Goal: Task Accomplishment & Management: Complete application form

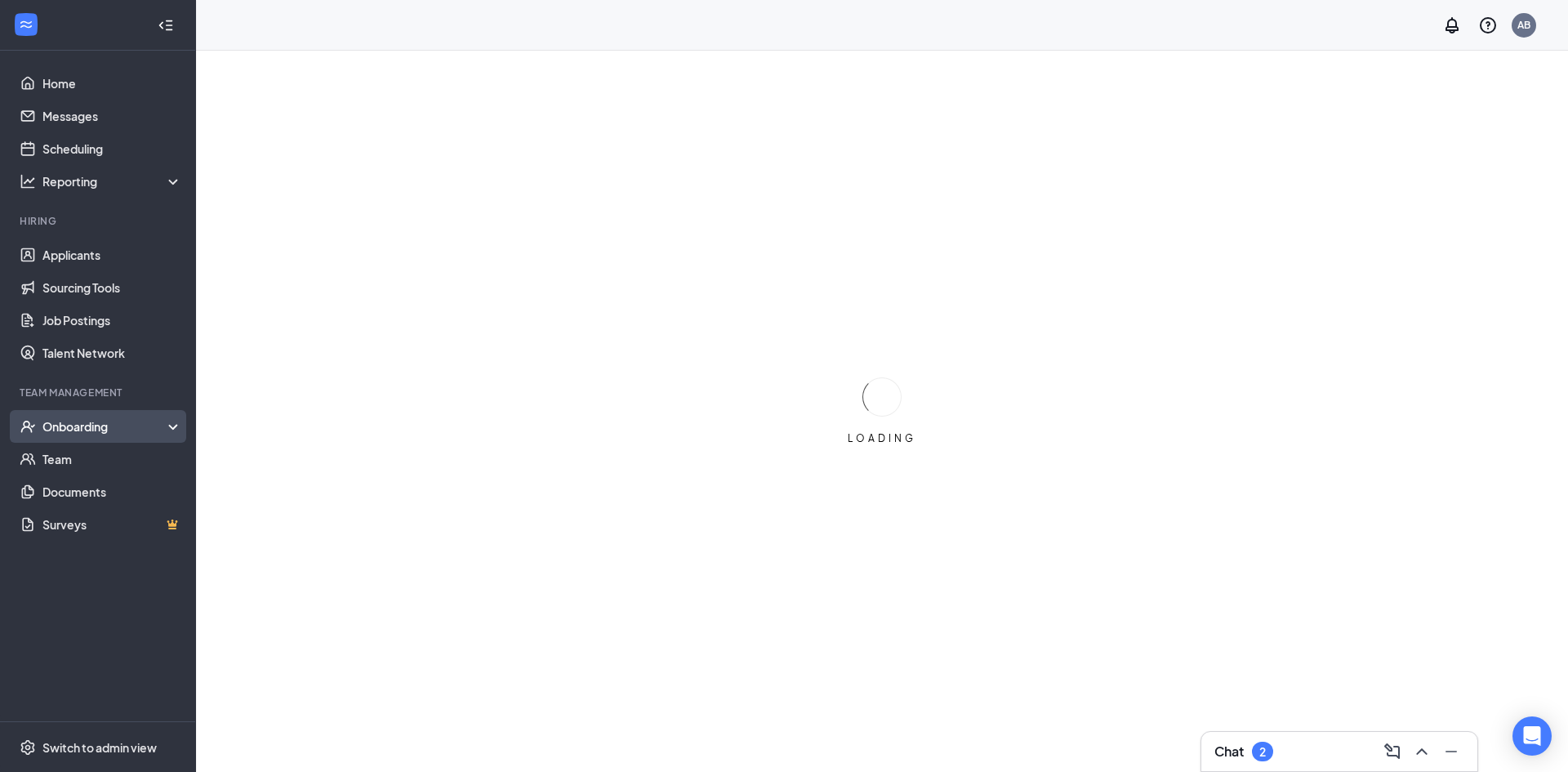
click at [105, 429] on div "Onboarding" at bounding box center [106, 426] width 126 height 16
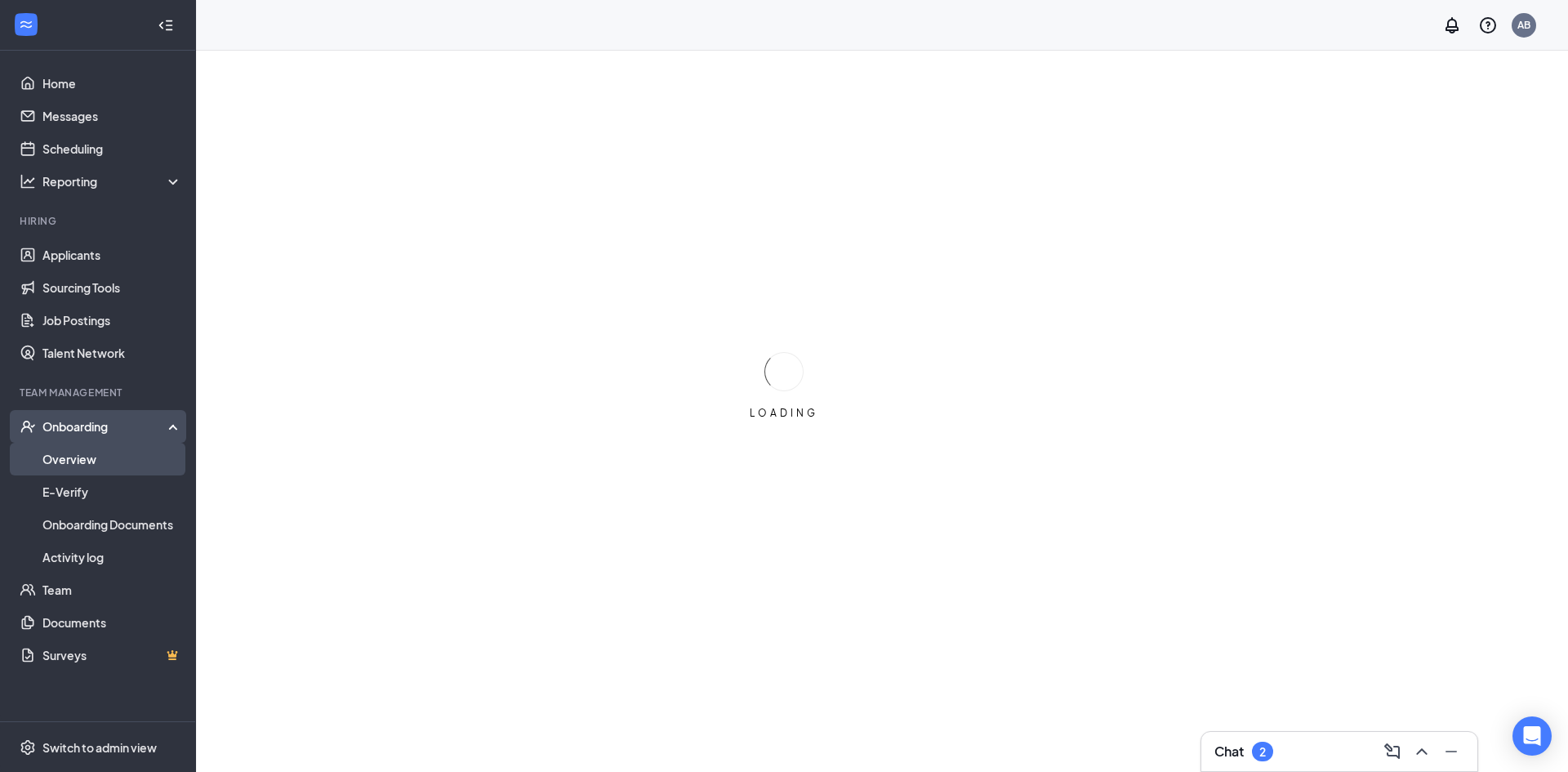
click at [99, 468] on link "Overview" at bounding box center [113, 459] width 140 height 33
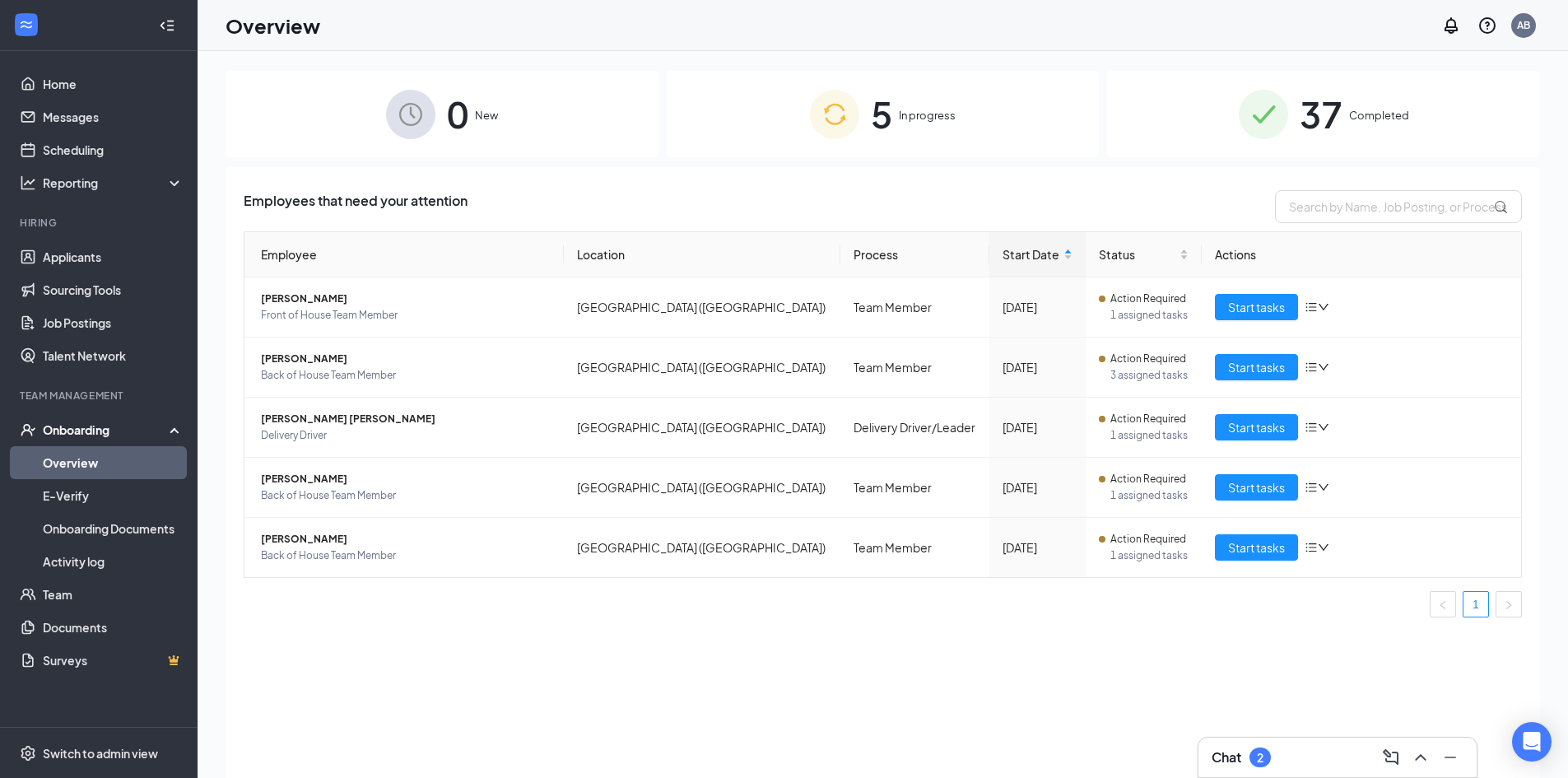
click at [922, 125] on div "5 In progress" at bounding box center [883, 114] width 433 height 86
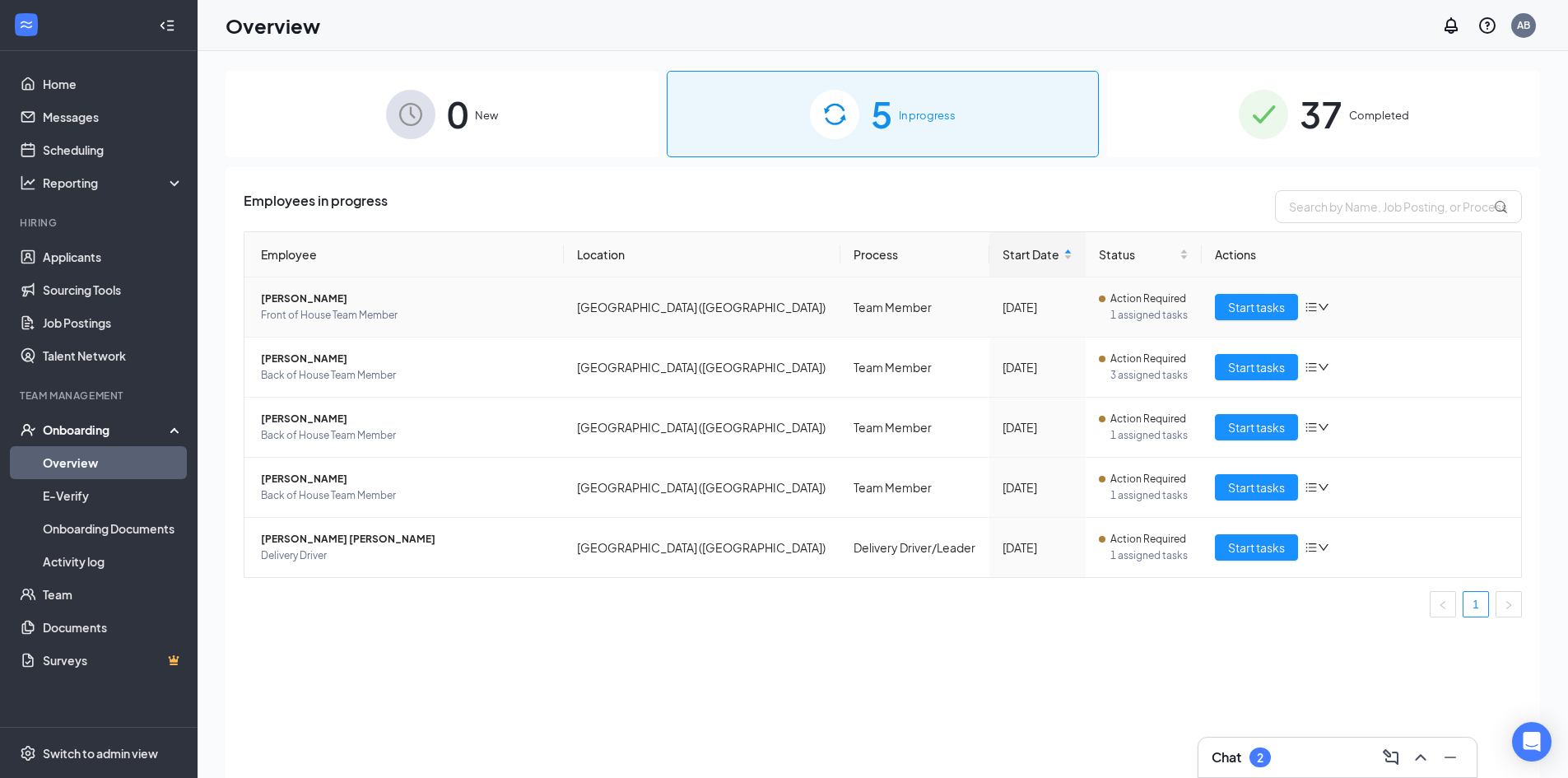
click at [392, 275] on th "Employee" at bounding box center [404, 254] width 319 height 45
click at [1281, 302] on span "Start tasks" at bounding box center [1256, 307] width 57 height 18
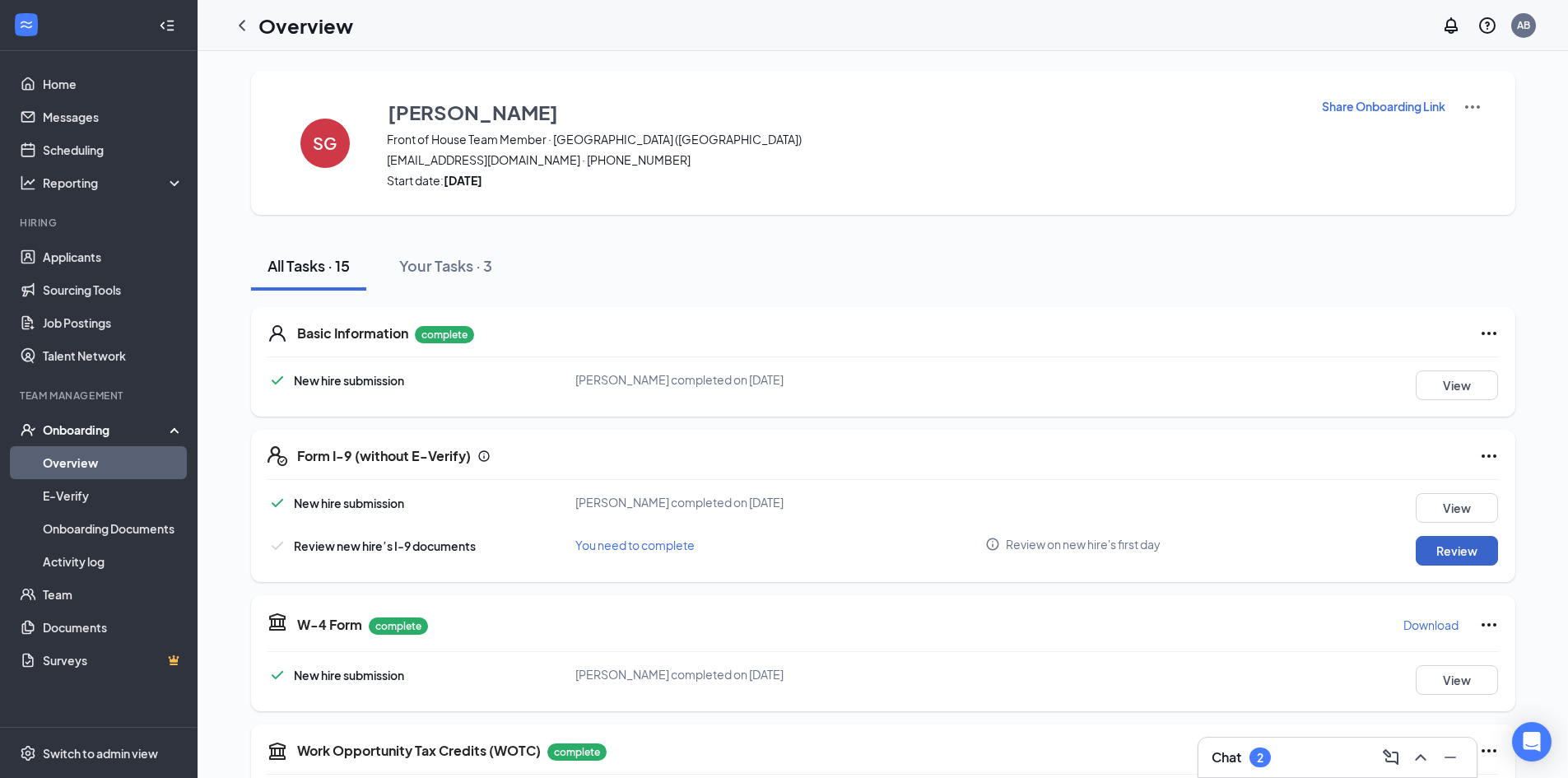
click at [1483, 555] on button "Review" at bounding box center [1456, 550] width 82 height 30
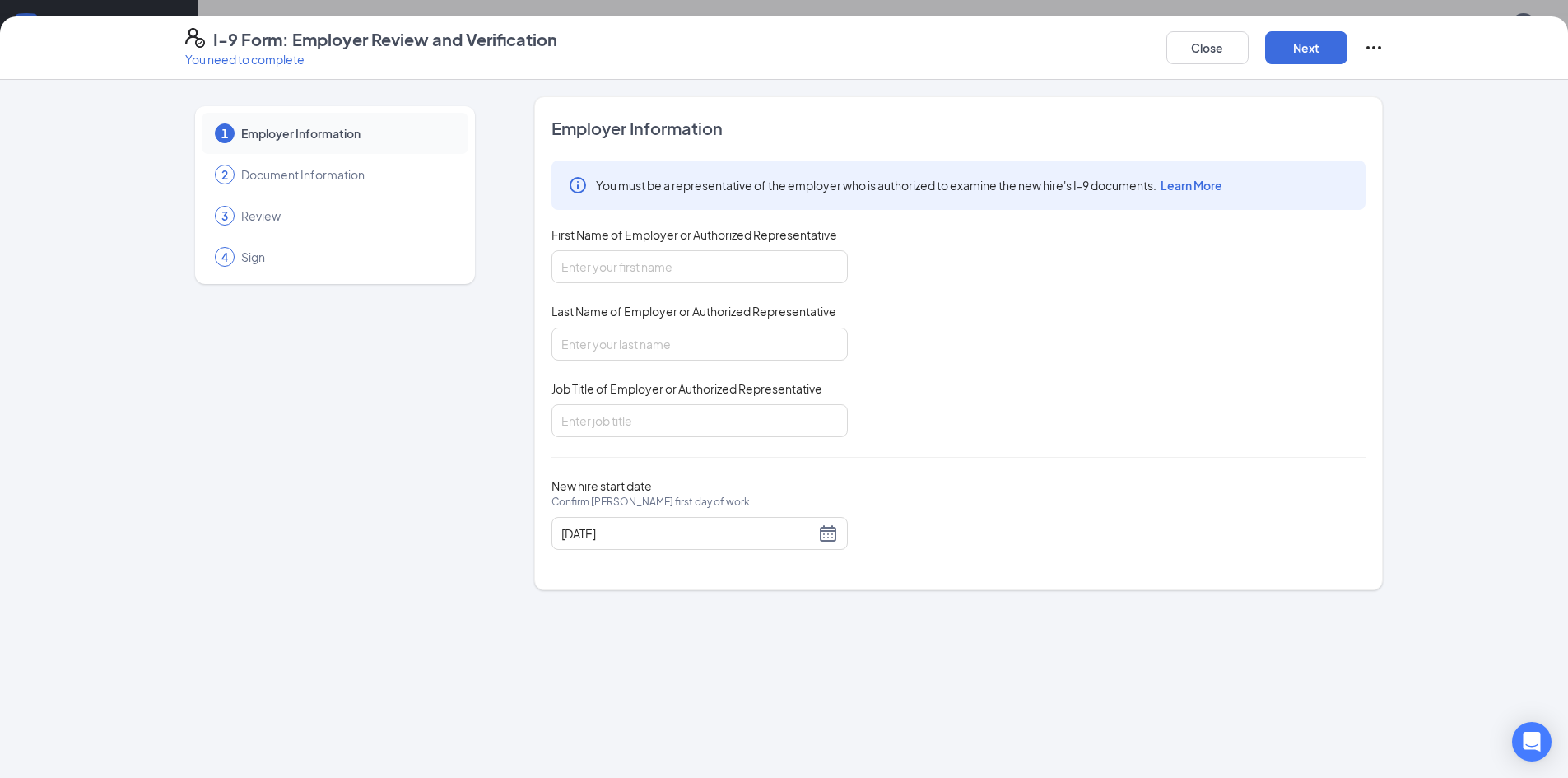
click at [658, 249] on div "First Name of Employer or Authorized Representative" at bounding box center [700, 238] width 296 height 24
click at [661, 264] on input "First Name of Employer or Authorized Representative" at bounding box center [700, 266] width 296 height 33
type input "[PERSON_NAME]"
click at [679, 331] on input "Last Name of Employer or Authorized Representative" at bounding box center [700, 344] width 296 height 33
type input "[PERSON_NAME]"
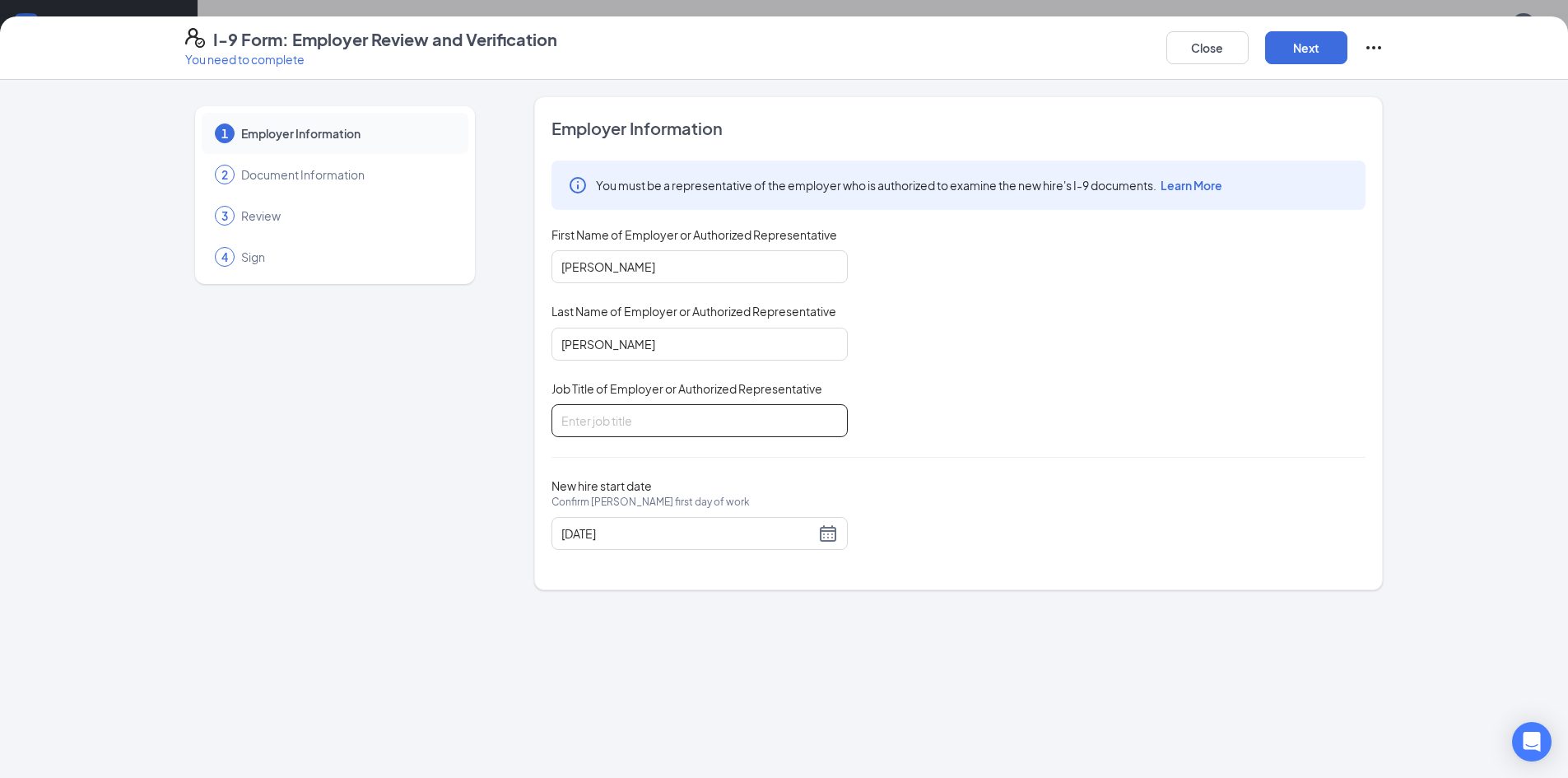
click at [643, 436] on input "Job Title of Employer or Authorized Representative" at bounding box center [700, 420] width 296 height 33
type input "Director"
click at [1305, 35] on button "Next" at bounding box center [1305, 47] width 82 height 33
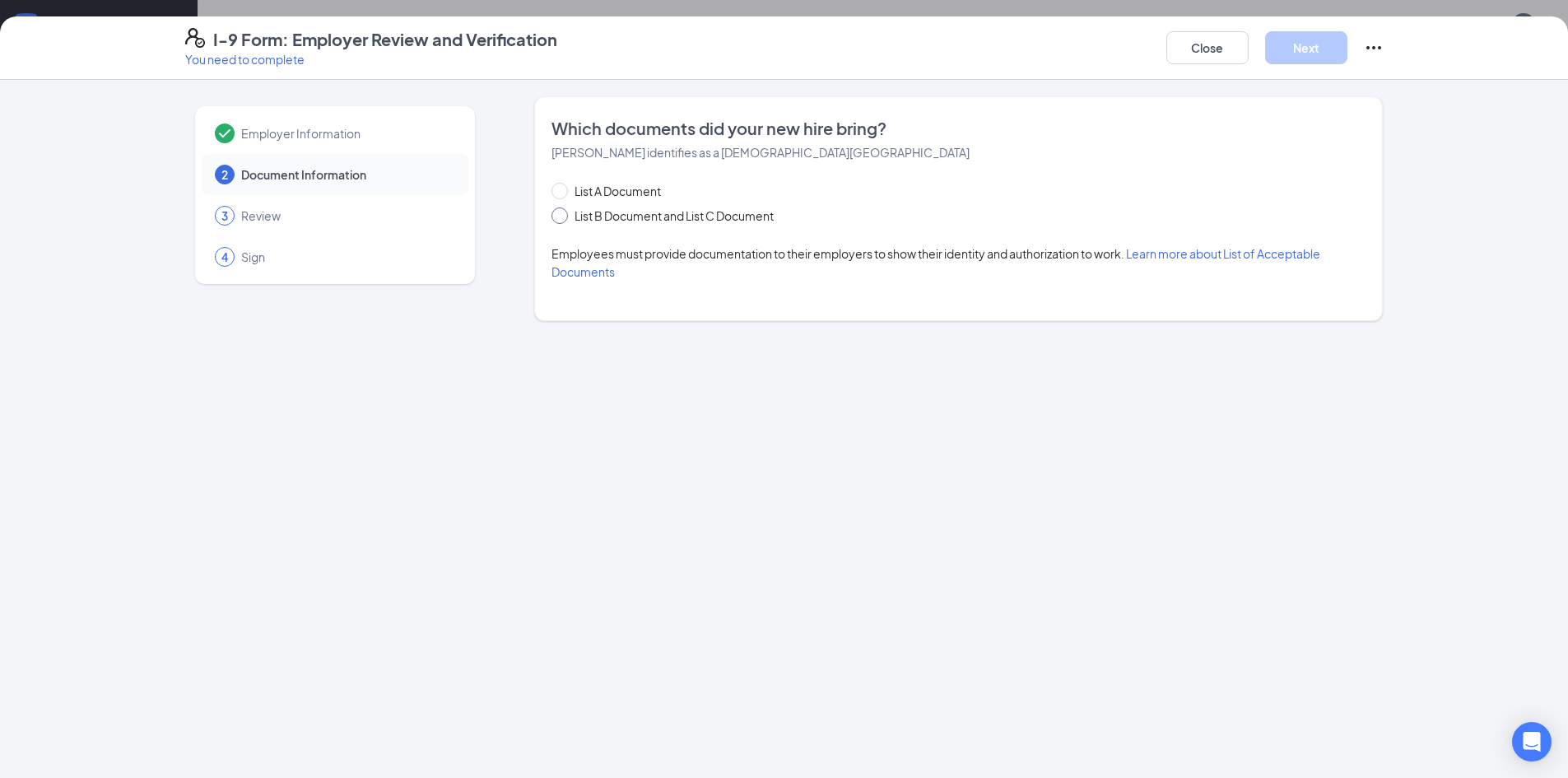
click at [642, 214] on span "List B Document and List C Document" at bounding box center [673, 215] width 213 height 18
click at [563, 214] on input "List B Document and List C Document" at bounding box center [557, 214] width 12 height 12
radio input "true"
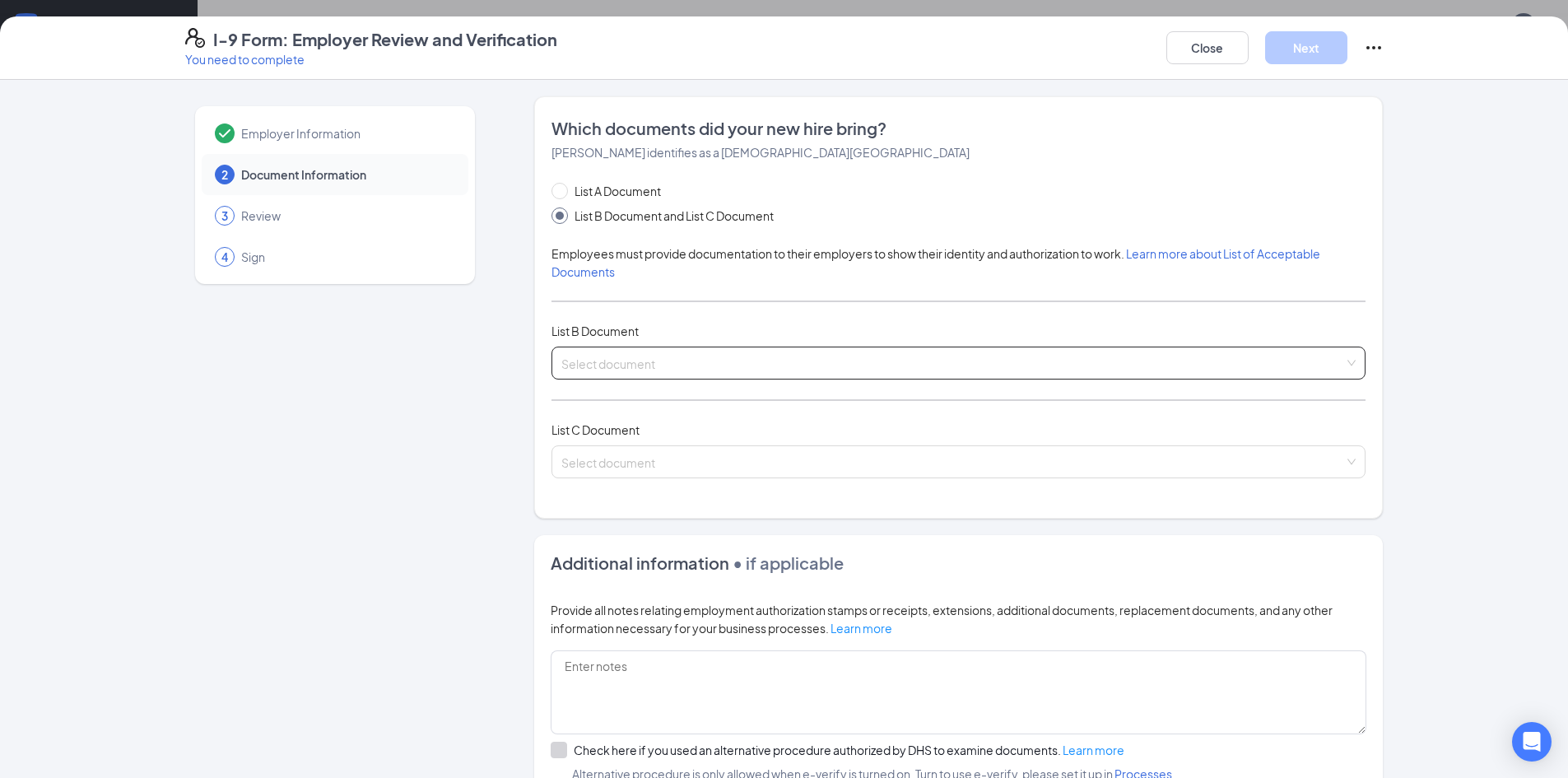
click at [606, 362] on input "search" at bounding box center [953, 359] width 783 height 25
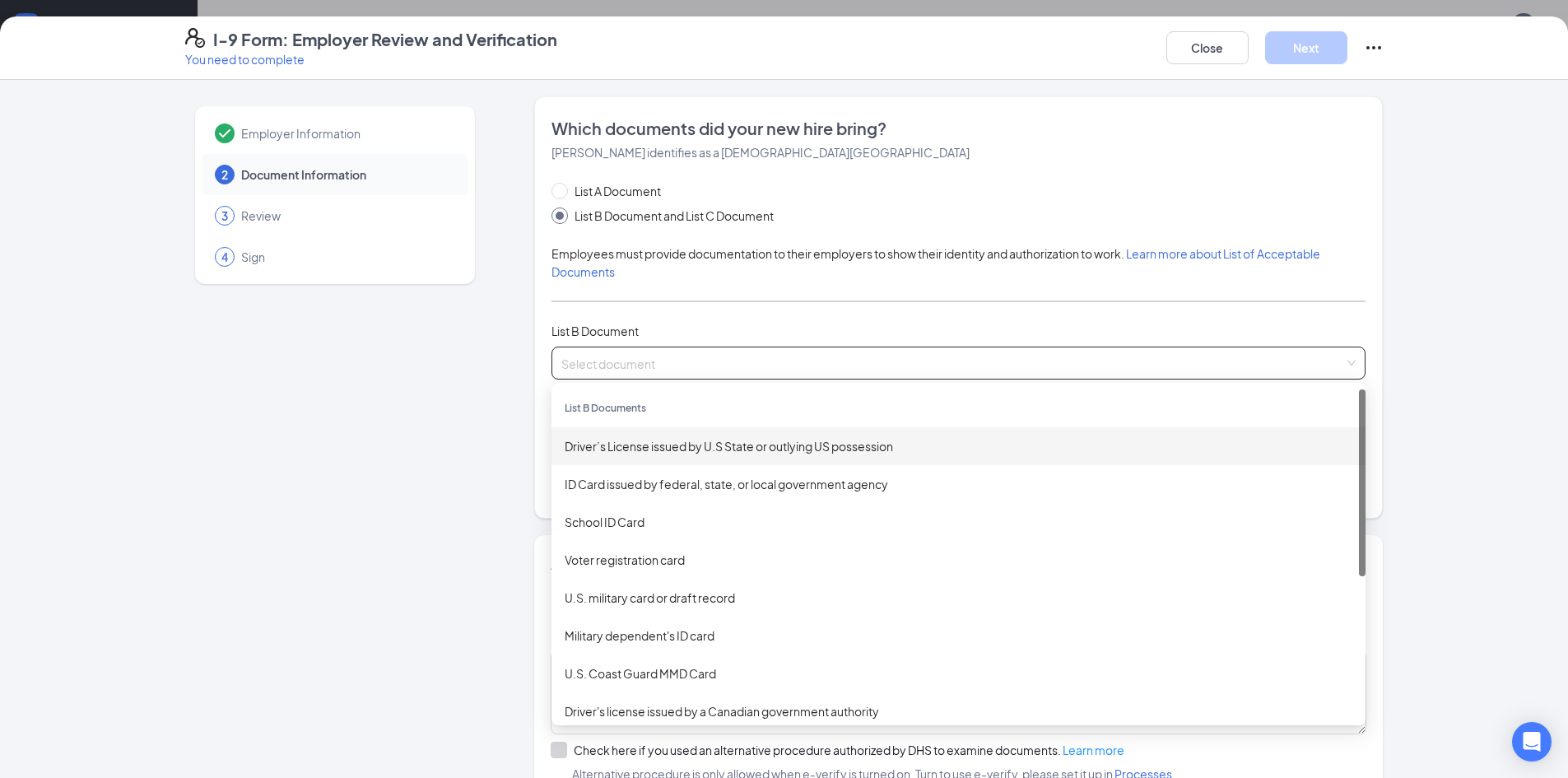
click at [628, 442] on div "Driver’s License issued by U.S State or outlying US possession" at bounding box center [958, 446] width 788 height 18
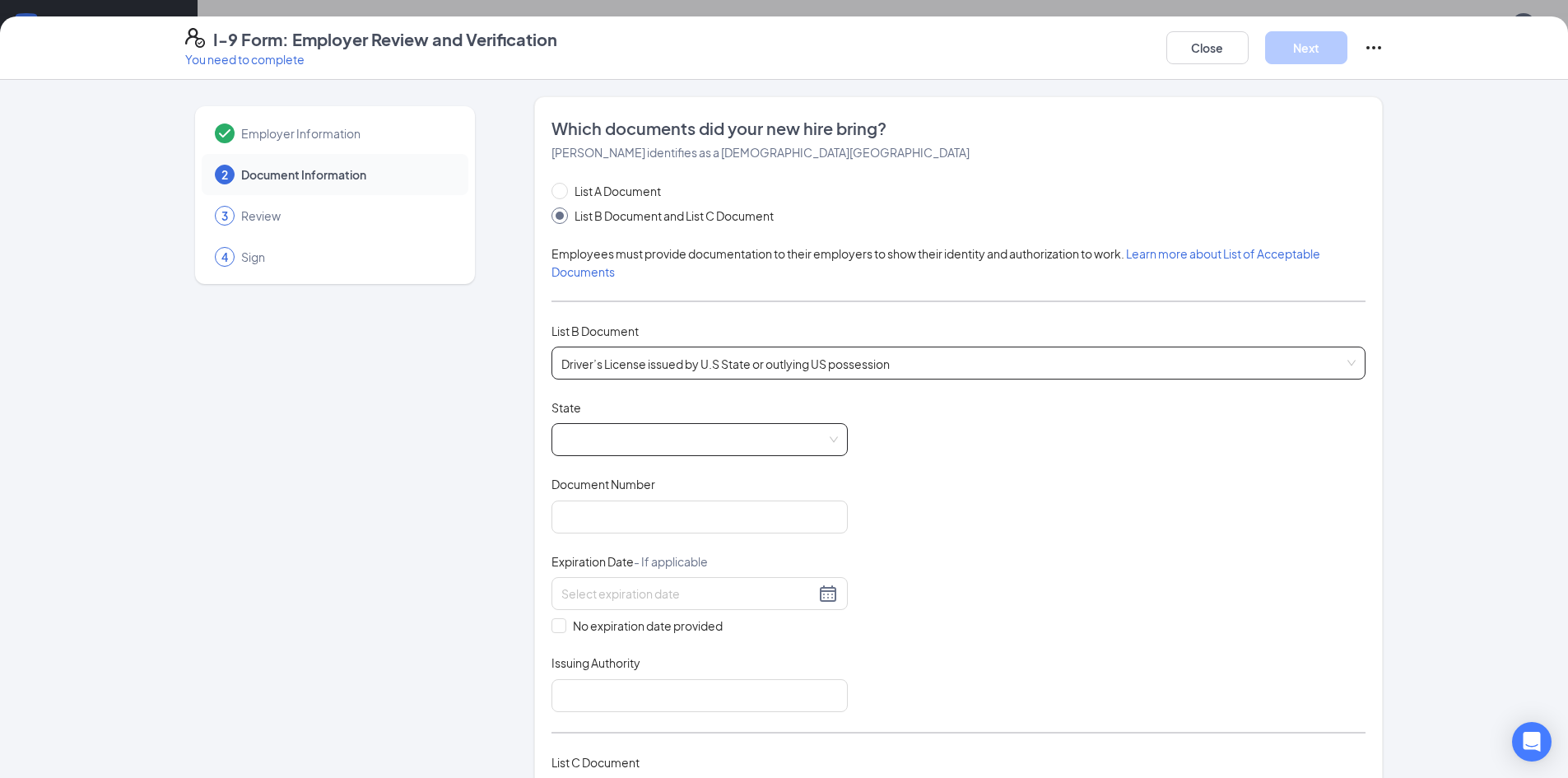
click at [580, 438] on span at bounding box center [700, 439] width 276 height 31
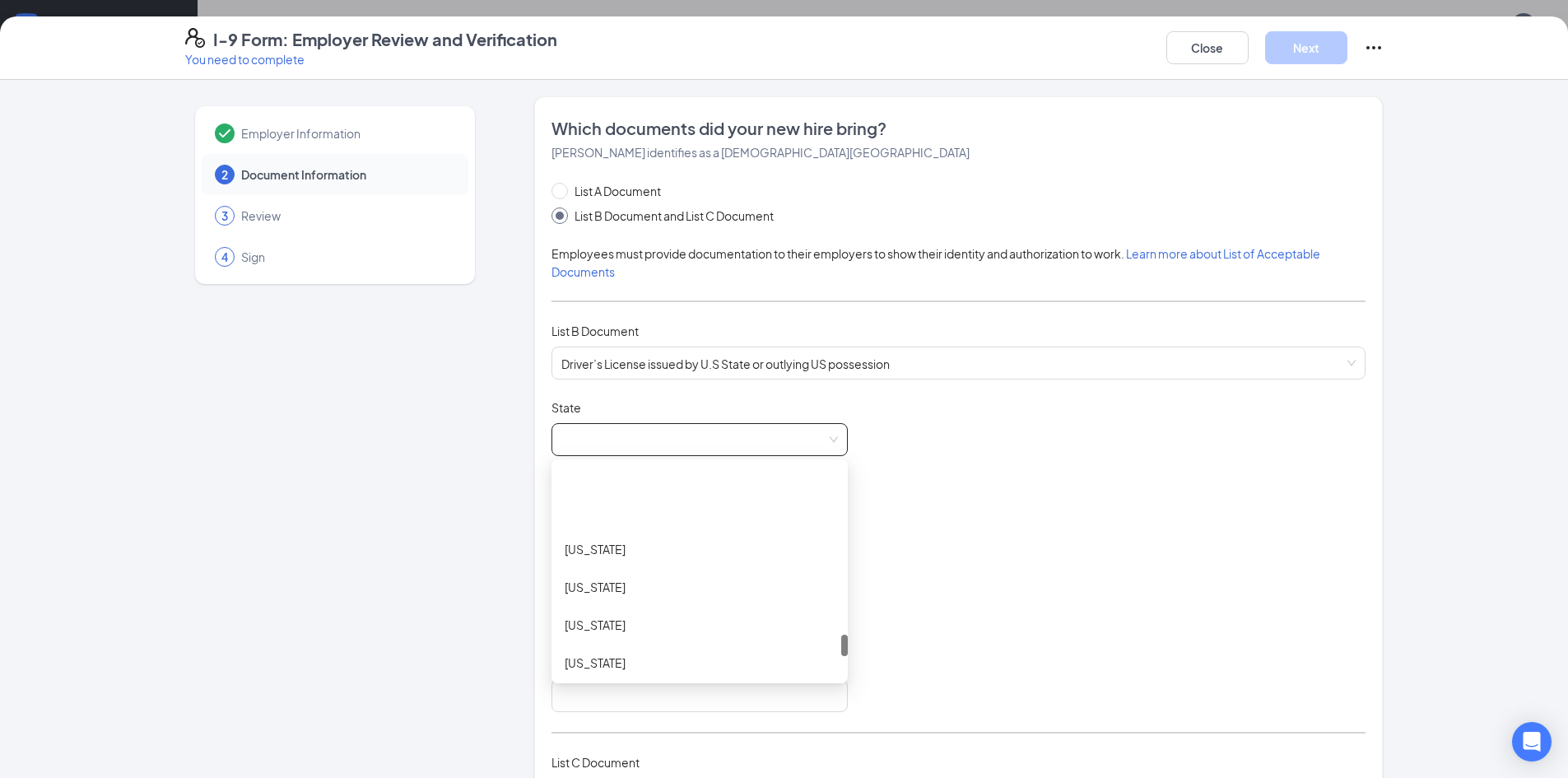
scroll to position [1647, 0]
click at [600, 622] on div "[US_STATE]" at bounding box center [699, 618] width 270 height 18
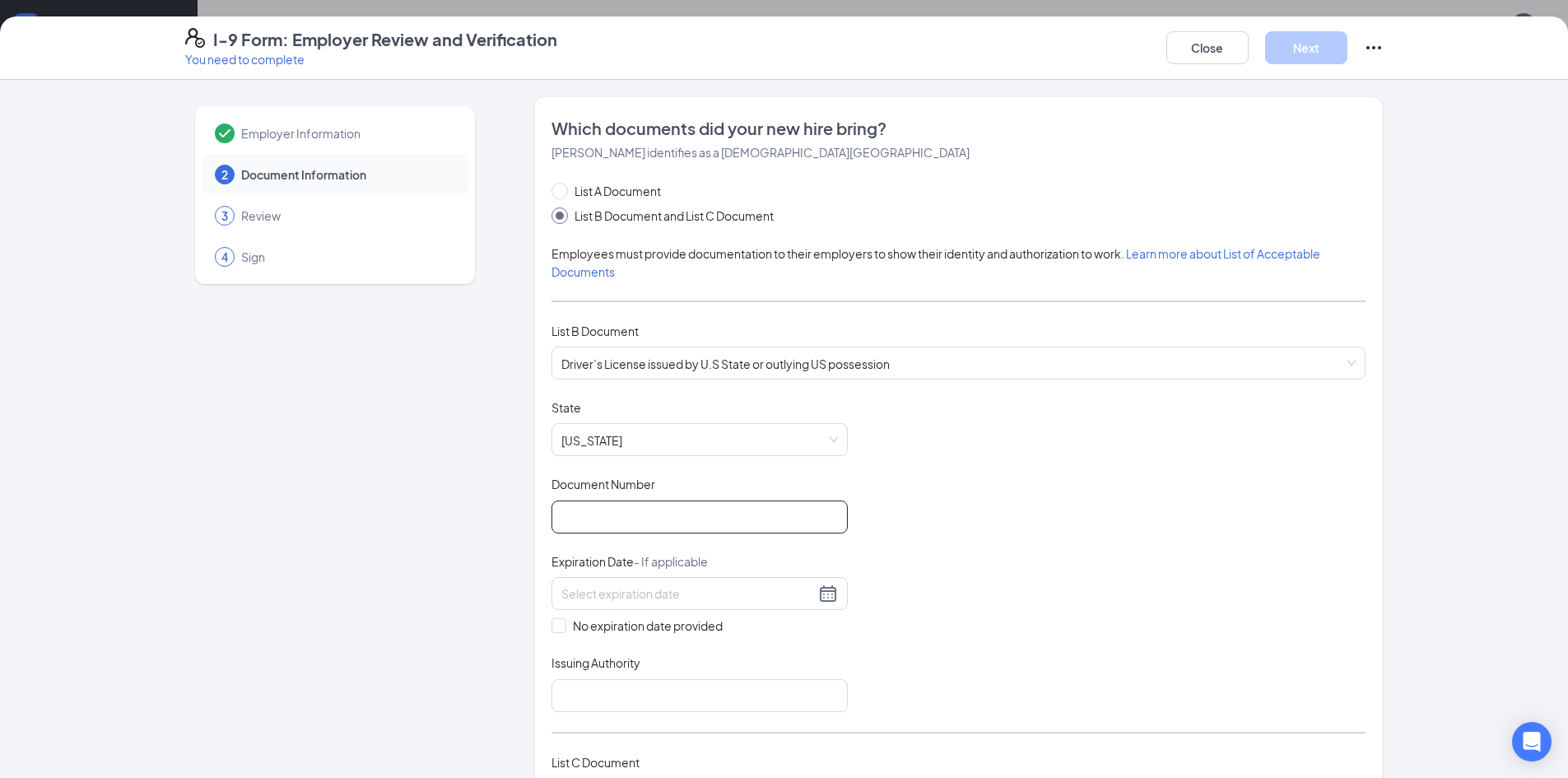
click at [622, 502] on input "Document Number" at bounding box center [700, 517] width 296 height 33
click at [580, 515] on input "4922298" at bounding box center [700, 517] width 296 height 33
click at [695, 514] on input "492298" at bounding box center [700, 517] width 296 height 33
type input "49229851"
click at [603, 597] on input at bounding box center [688, 593] width 253 height 18
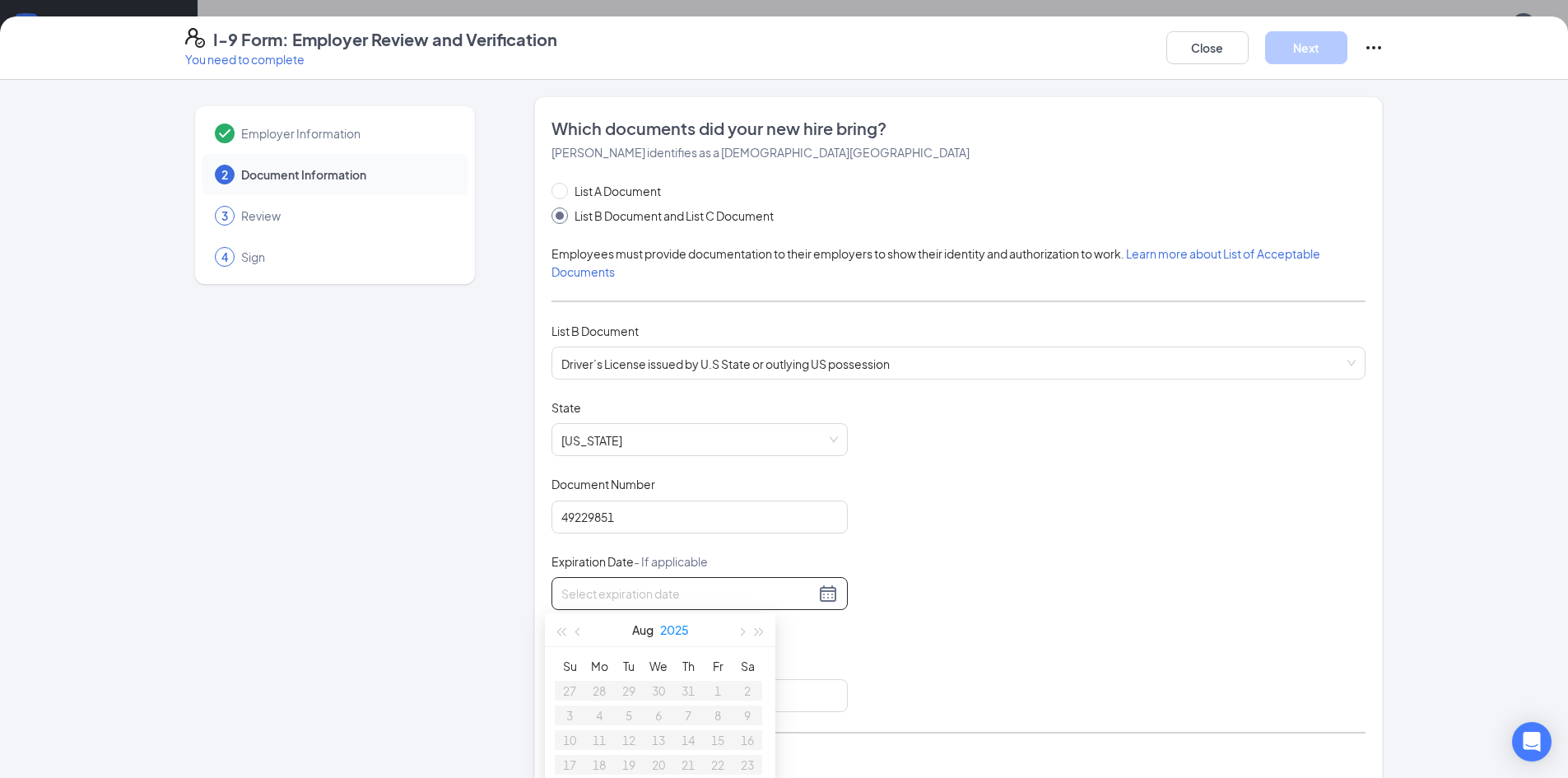
click at [679, 634] on button "2025" at bounding box center [674, 630] width 29 height 33
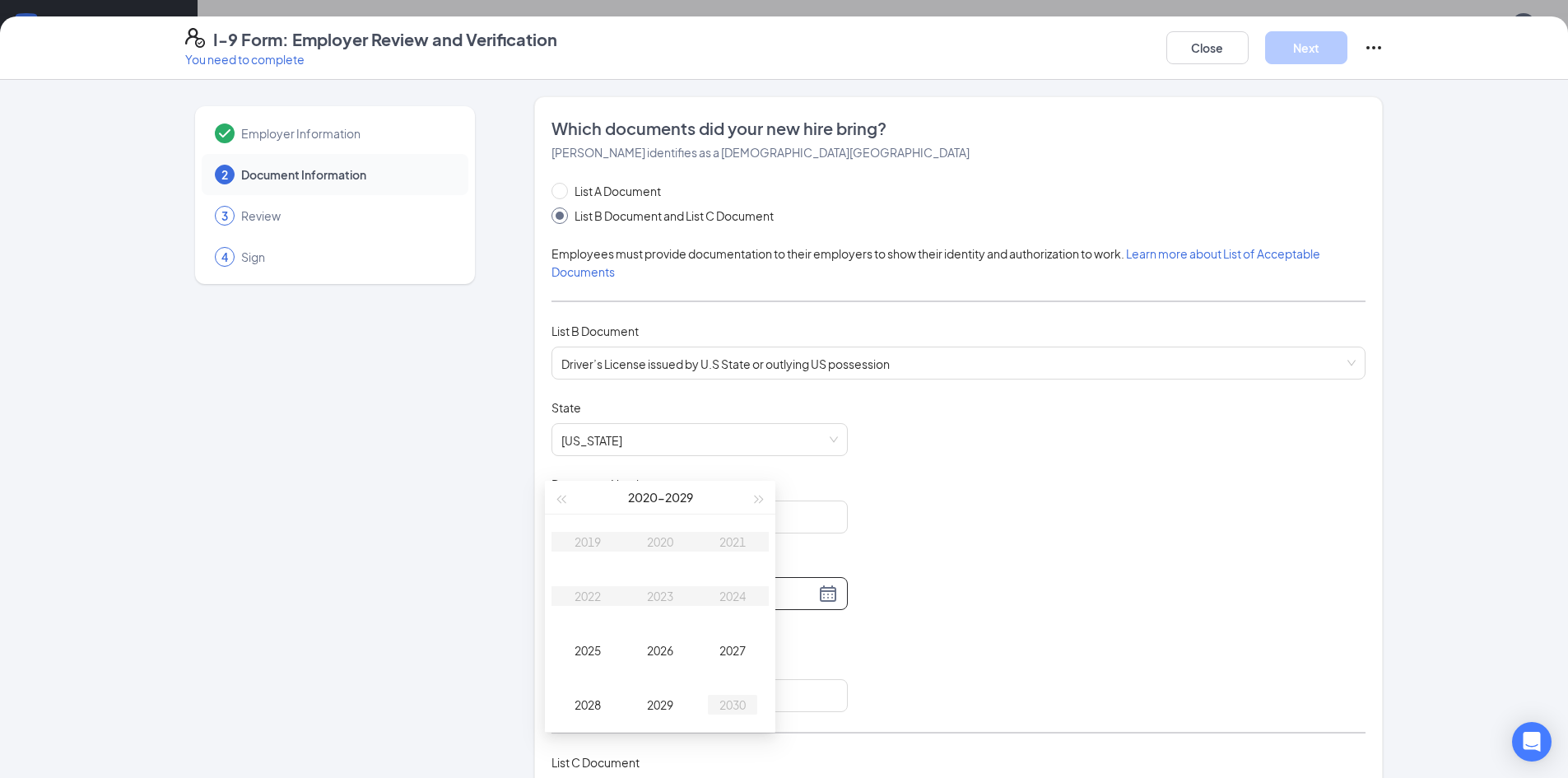
type input "[DATE]"
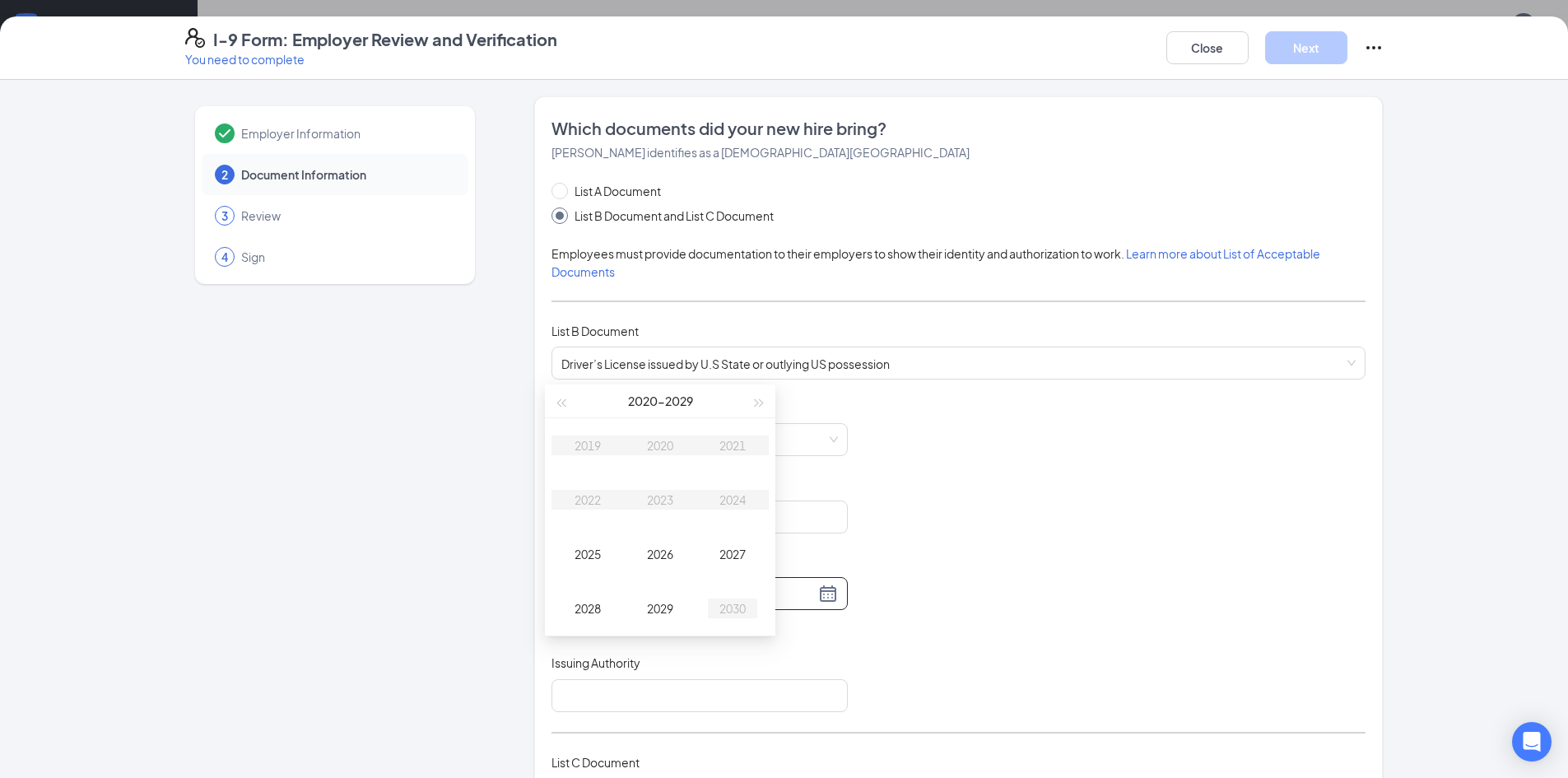
scroll to position [247, 0]
type input "[DATE]"
click at [662, 581] on div "2029" at bounding box center [660, 590] width 49 height 19
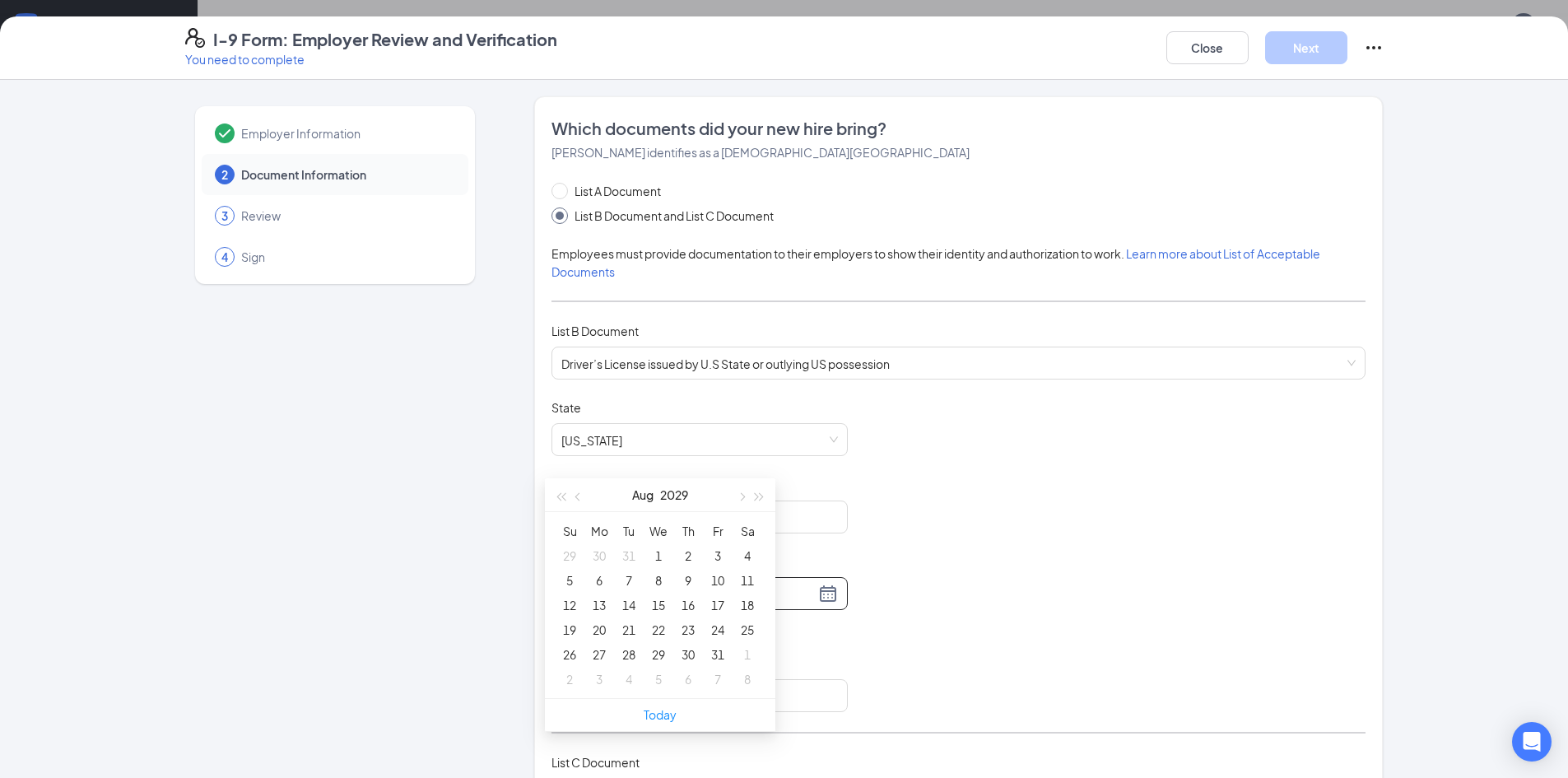
scroll to position [412, 0]
type input "[DATE]"
click at [637, 462] on button "Aug" at bounding box center [642, 464] width 21 height 33
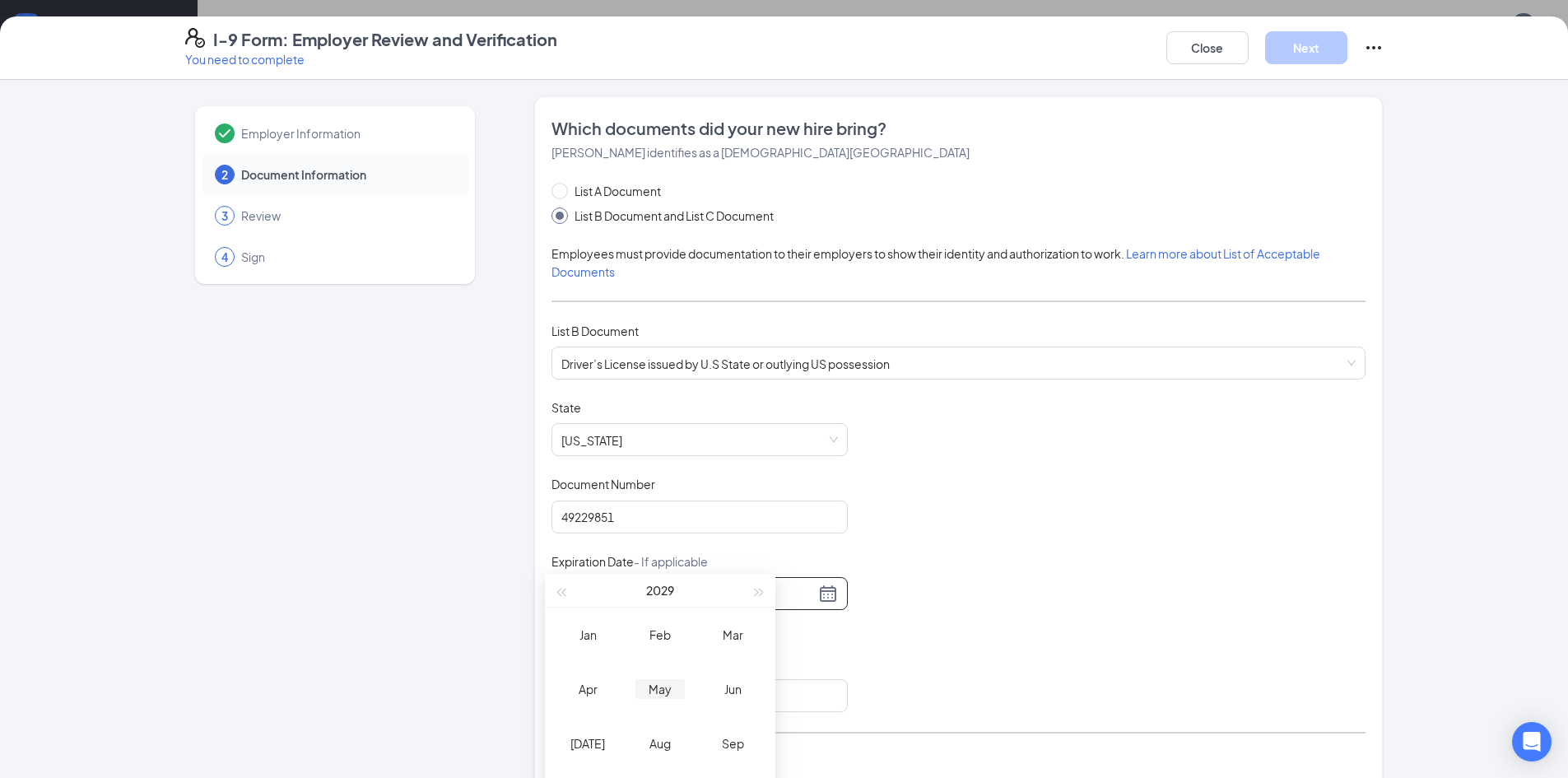
scroll to position [494, 0]
click at [735, 654] on div "Jun" at bounding box center [733, 646] width 49 height 19
type input "[DATE]"
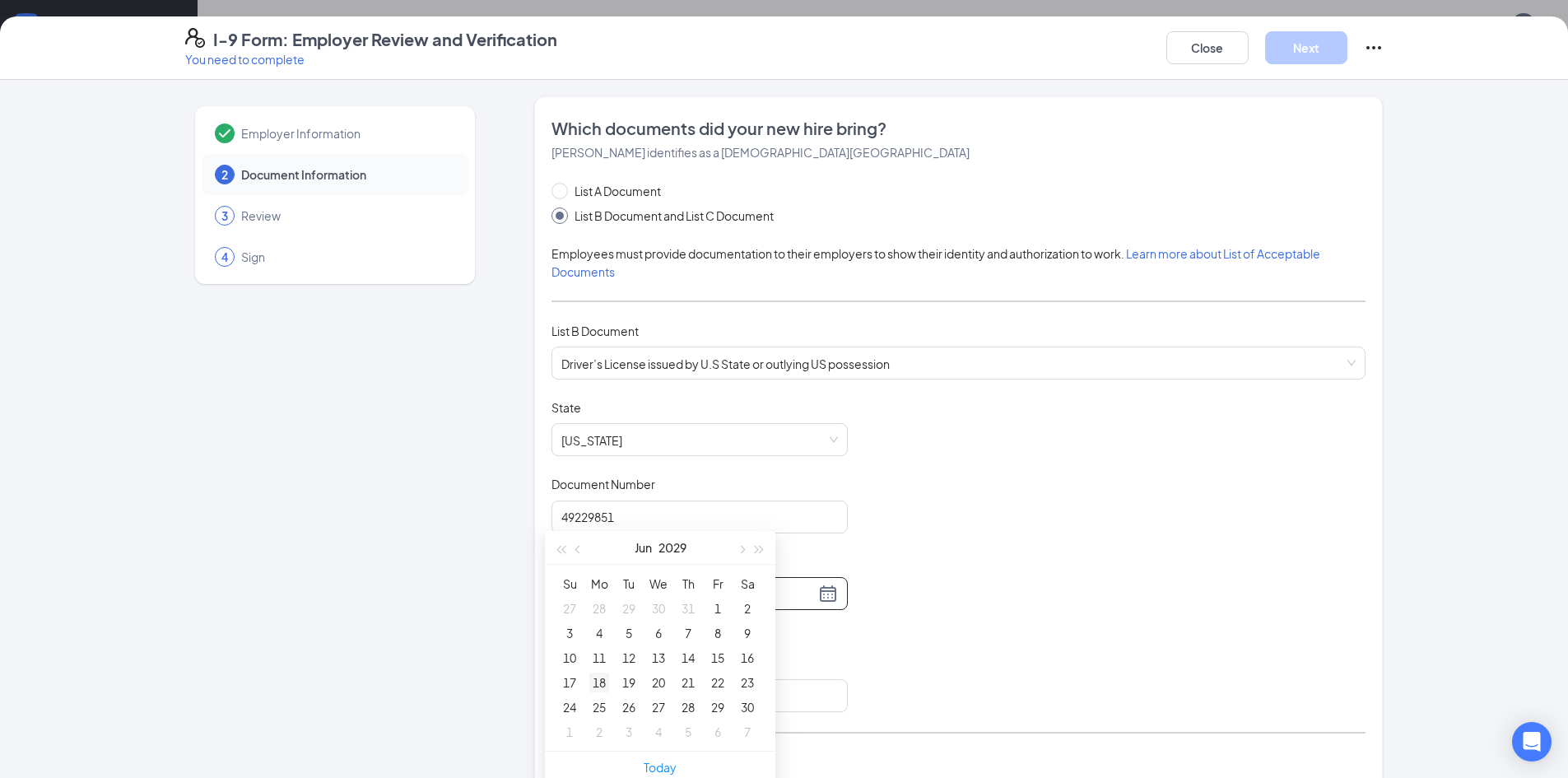
click at [595, 681] on div "18" at bounding box center [599, 682] width 19 height 19
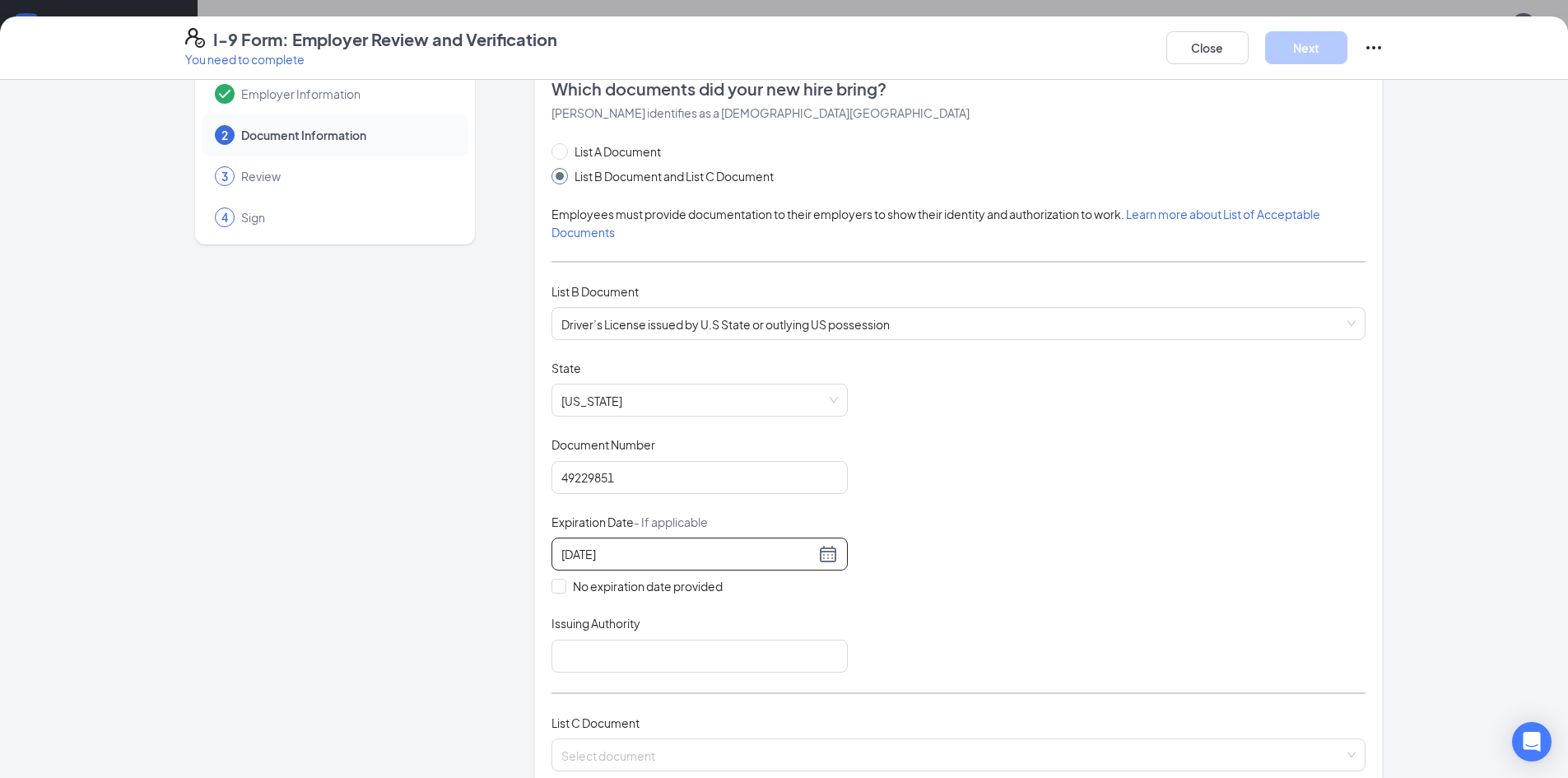
scroll to position [82, 0]
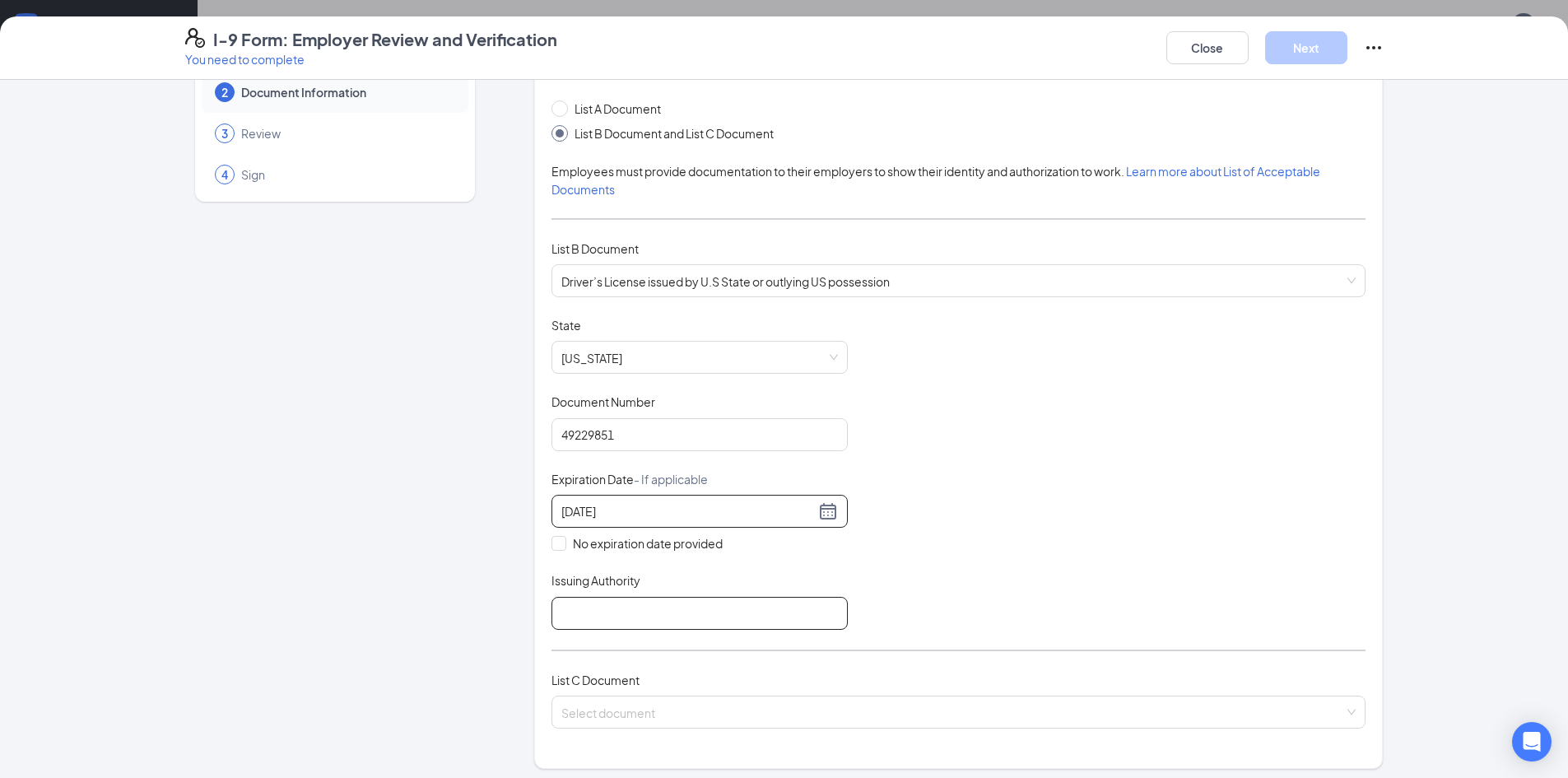
click at [573, 627] on input "Issuing Authority" at bounding box center [700, 613] width 296 height 33
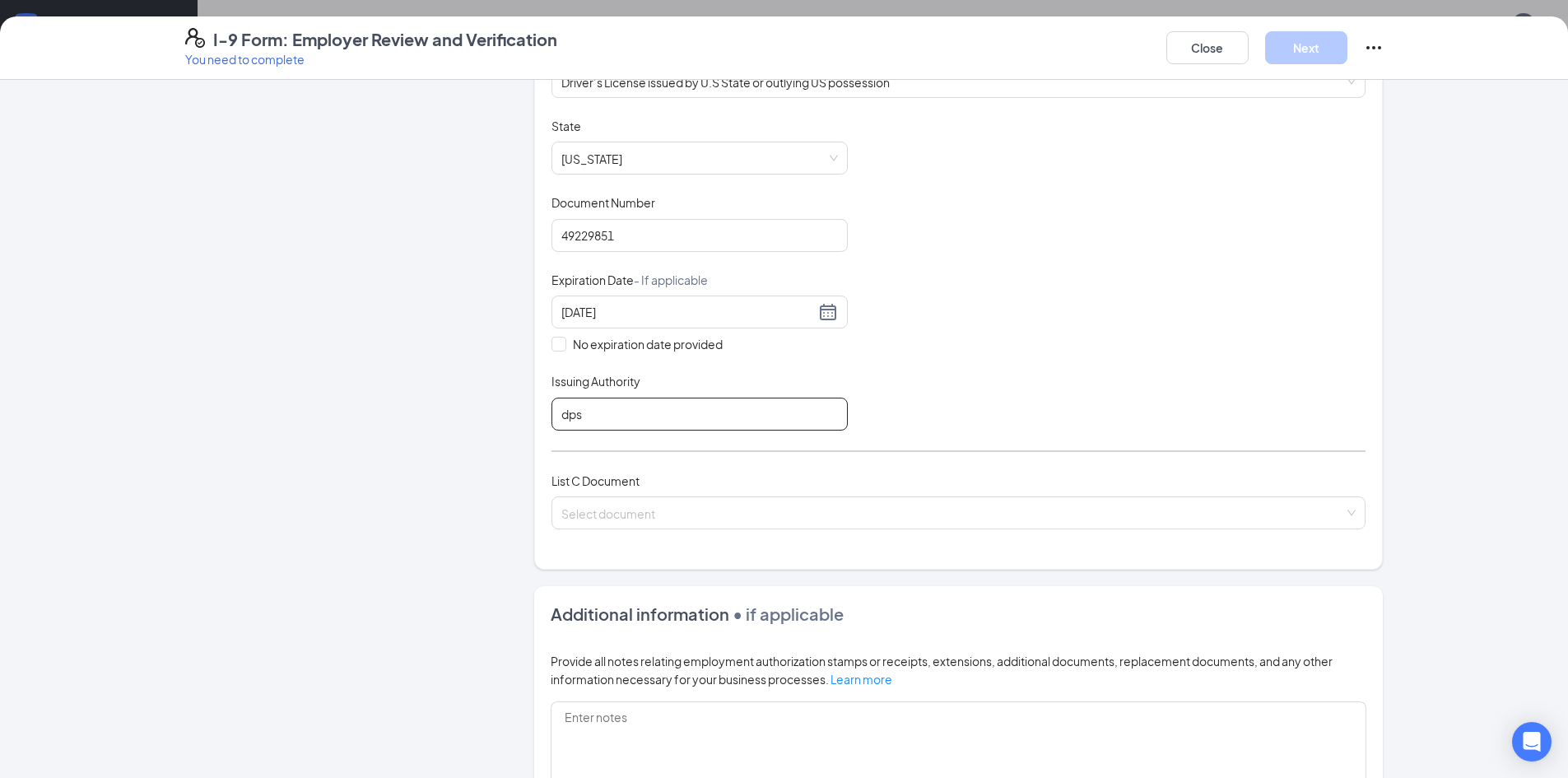
scroll to position [330, 0]
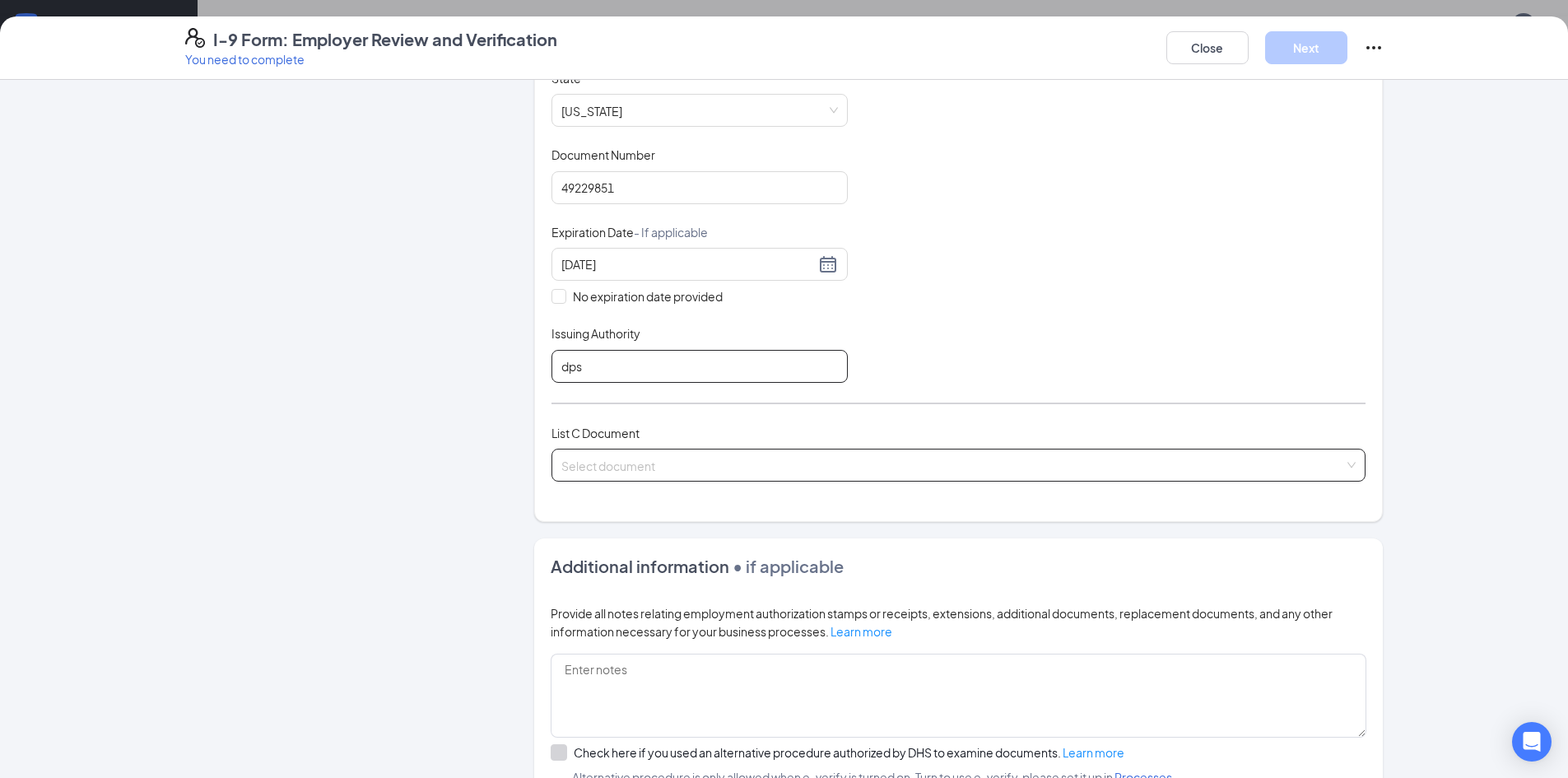
type input "dps"
click at [600, 466] on input "search" at bounding box center [953, 461] width 783 height 25
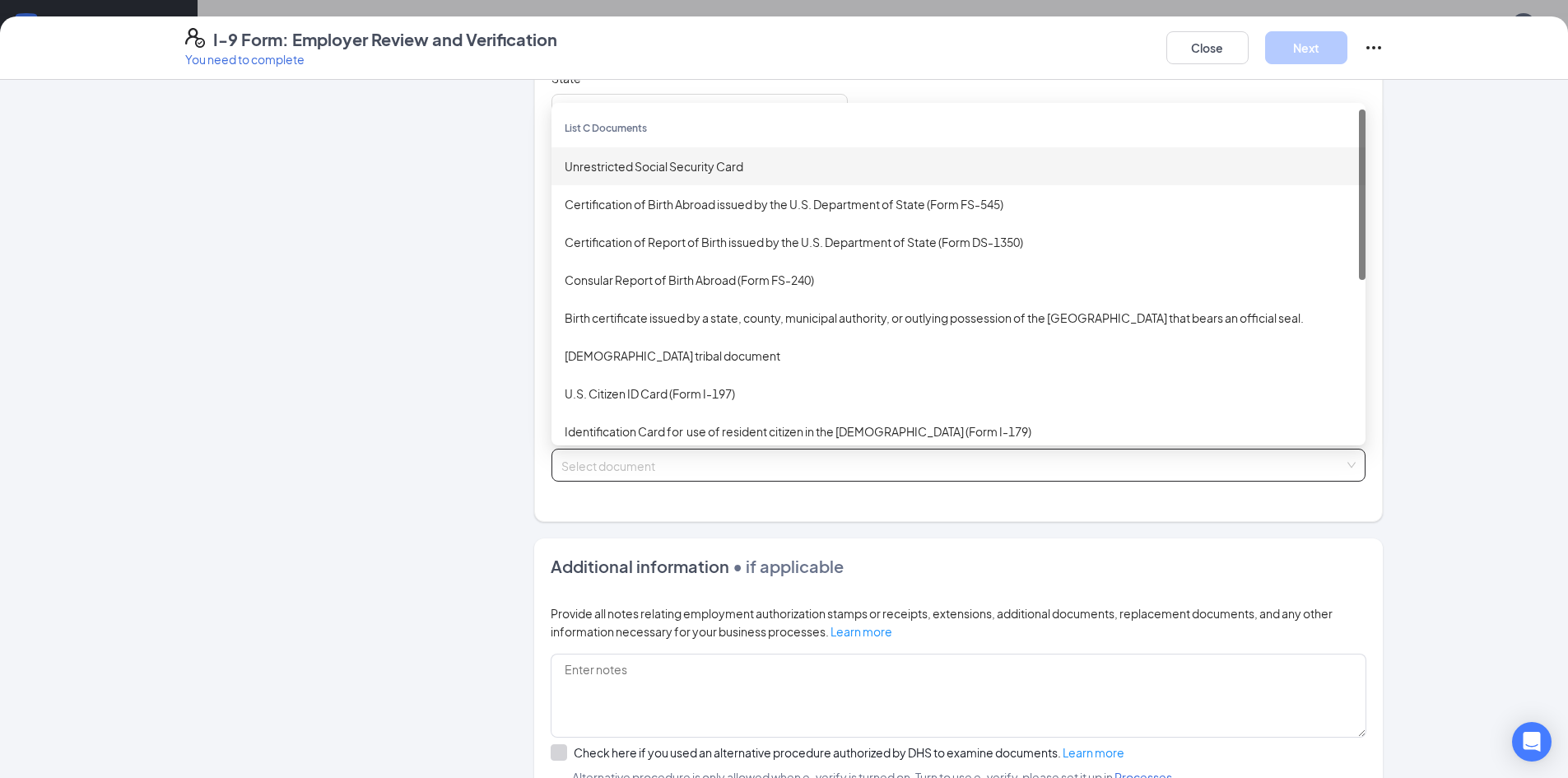
click at [666, 166] on div "Unrestricted Social Security Card" at bounding box center [958, 166] width 788 height 18
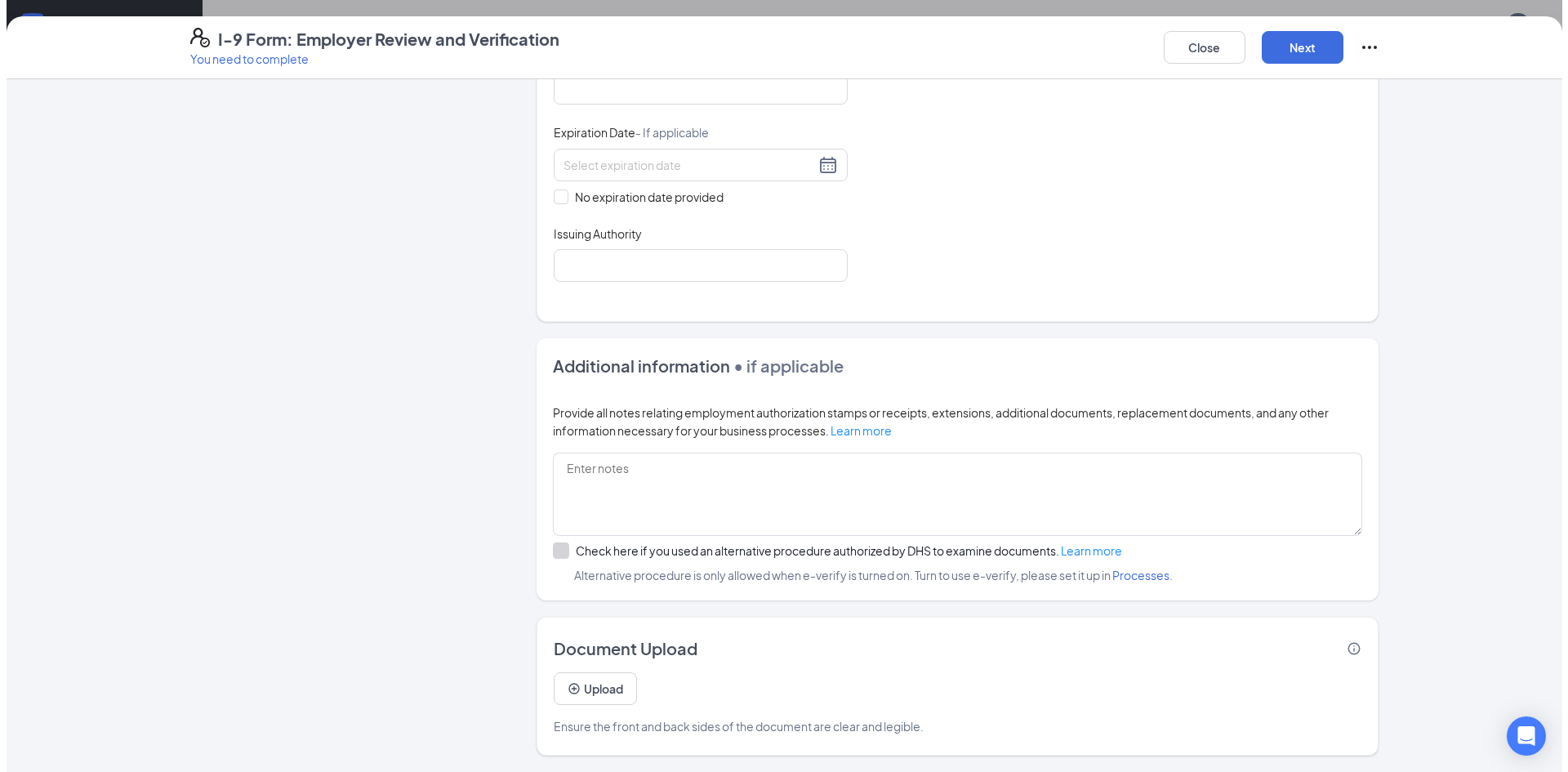
scroll to position [735, 0]
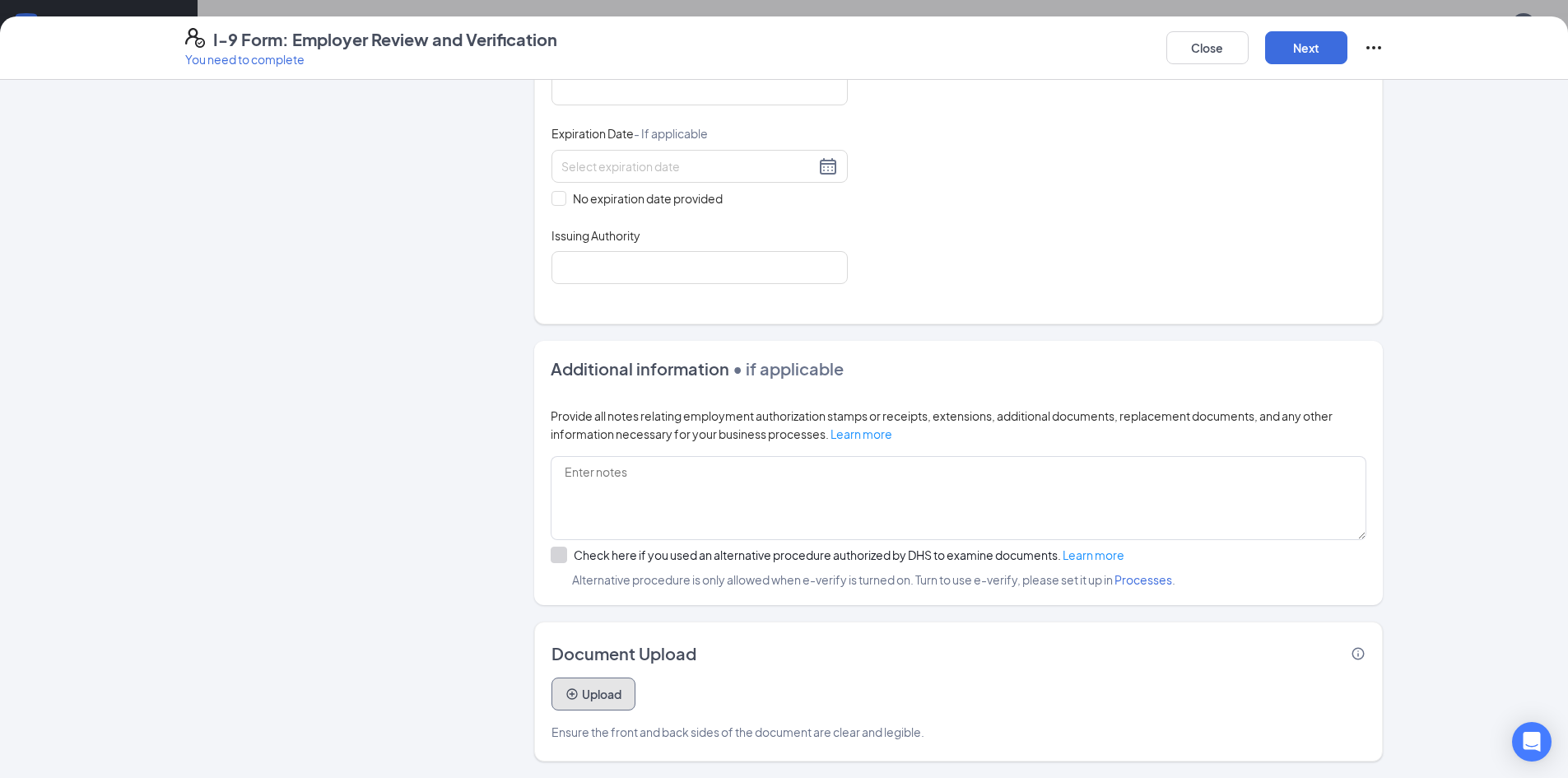
click at [583, 684] on button "Upload" at bounding box center [593, 694] width 84 height 33
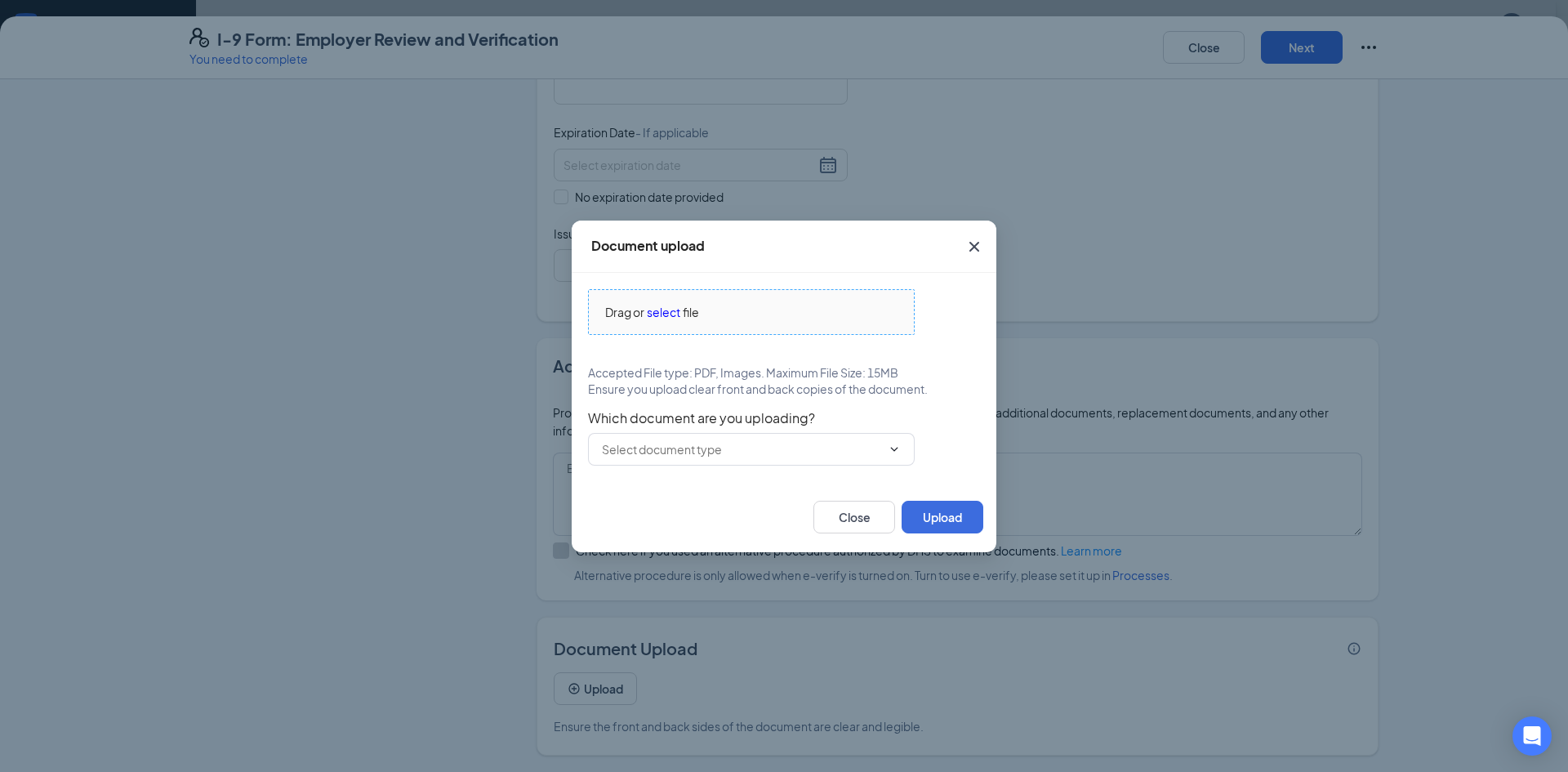
click at [712, 312] on div "Drag or select file" at bounding box center [751, 311] width 325 height 18
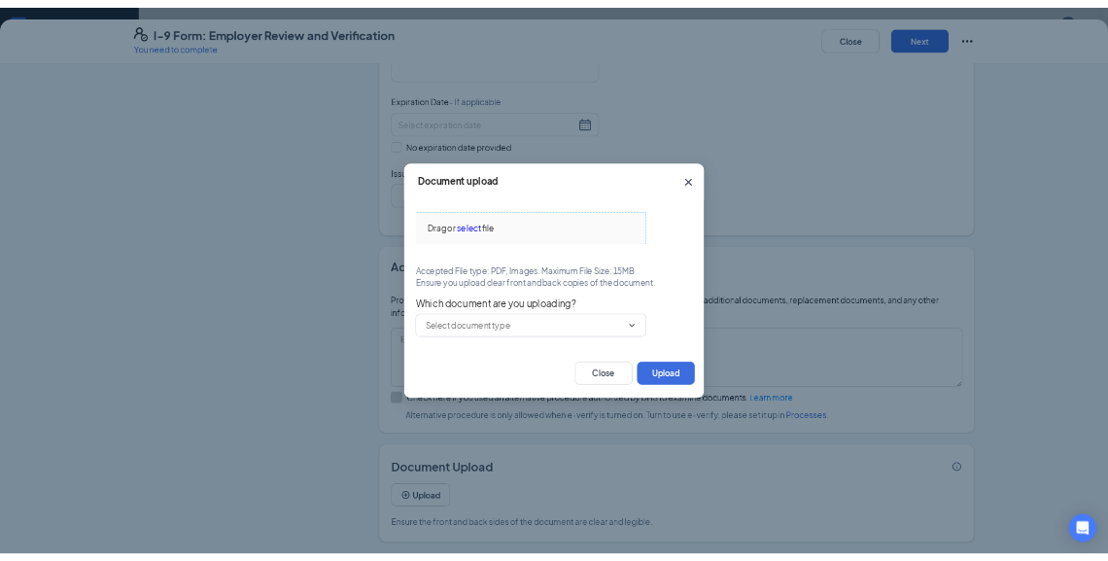
scroll to position [873, 0]
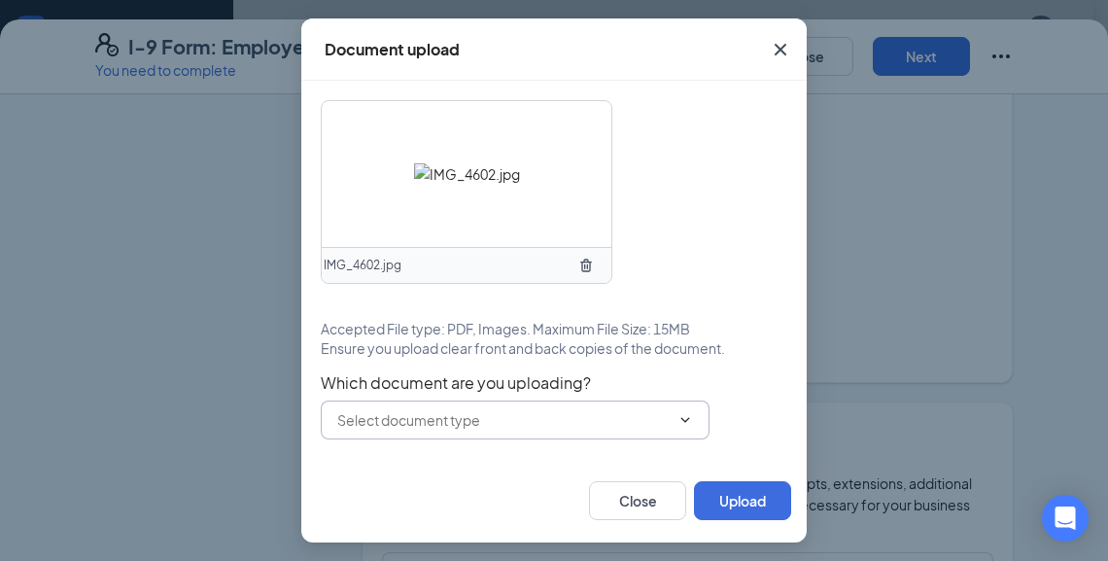
click at [552, 413] on input "text" at bounding box center [503, 419] width 332 height 21
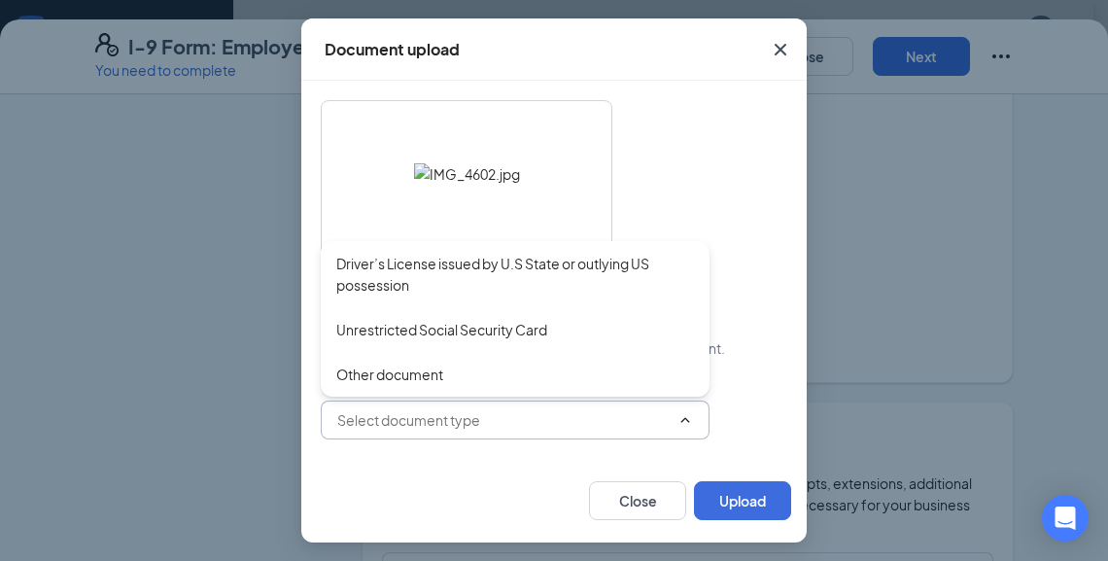
click at [516, 427] on input "text" at bounding box center [503, 419] width 332 height 21
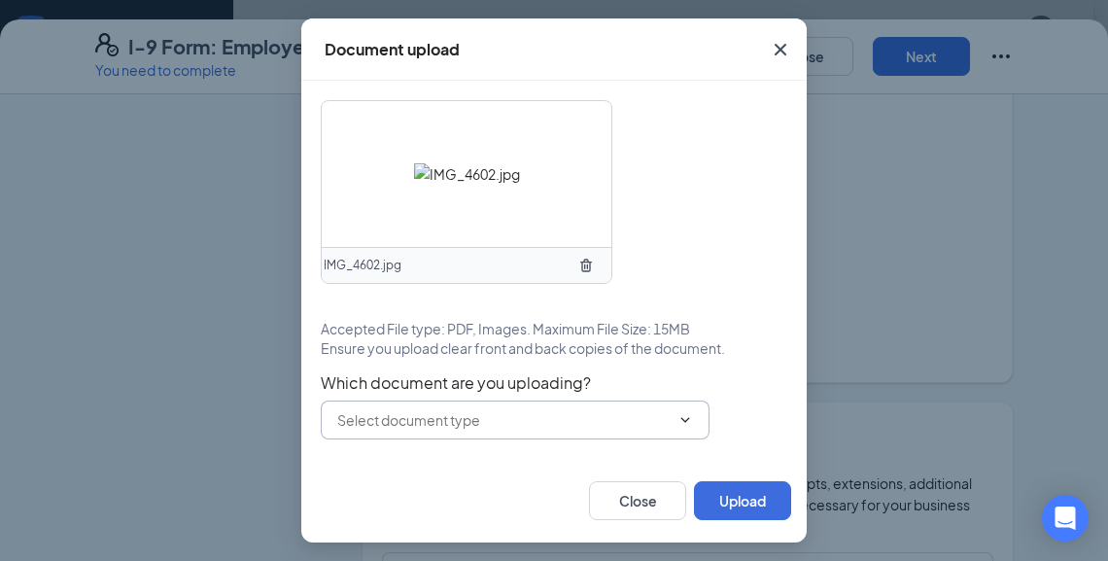
click at [467, 434] on span at bounding box center [515, 419] width 389 height 39
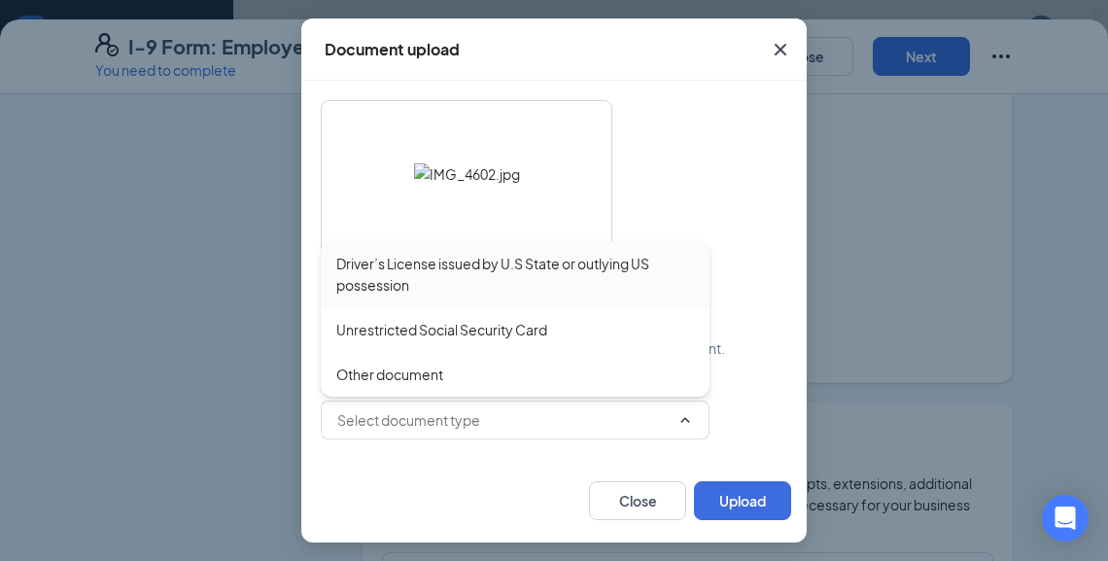
click at [453, 275] on div "Driver’s License issued by U.S State or outlying US possession" at bounding box center [515, 274] width 358 height 43
type input "Driver’s License issued by U.S State or outlying US possession"
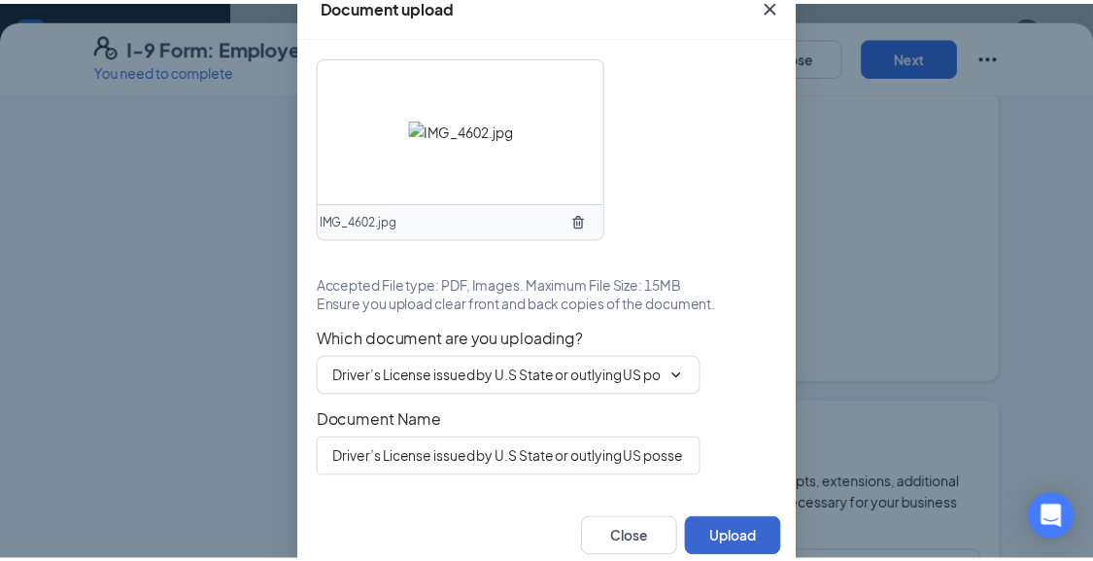
scroll to position [45, 0]
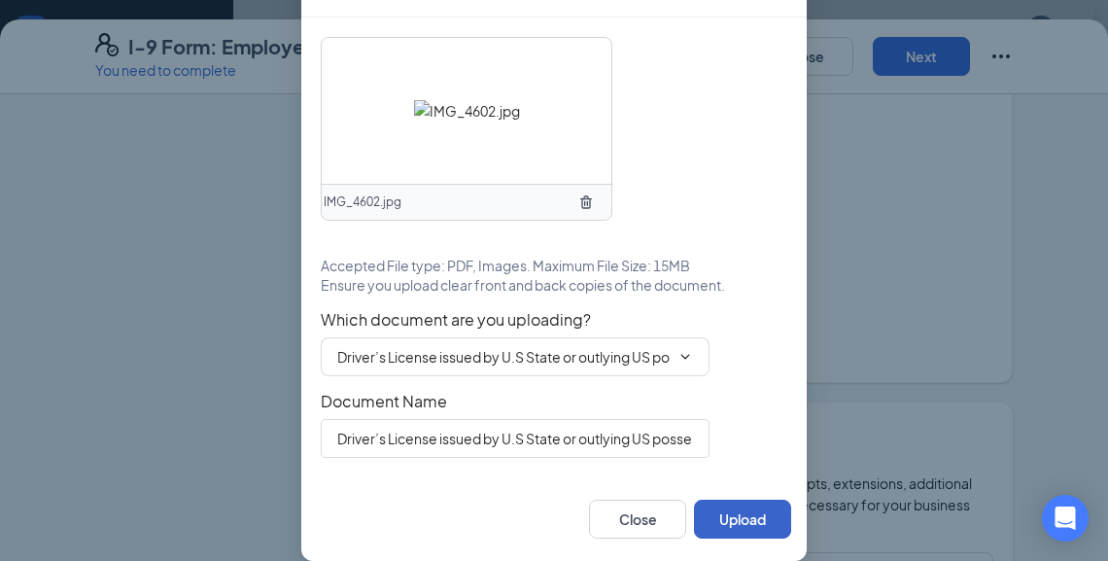
click at [717, 519] on button "Upload" at bounding box center [742, 518] width 97 height 39
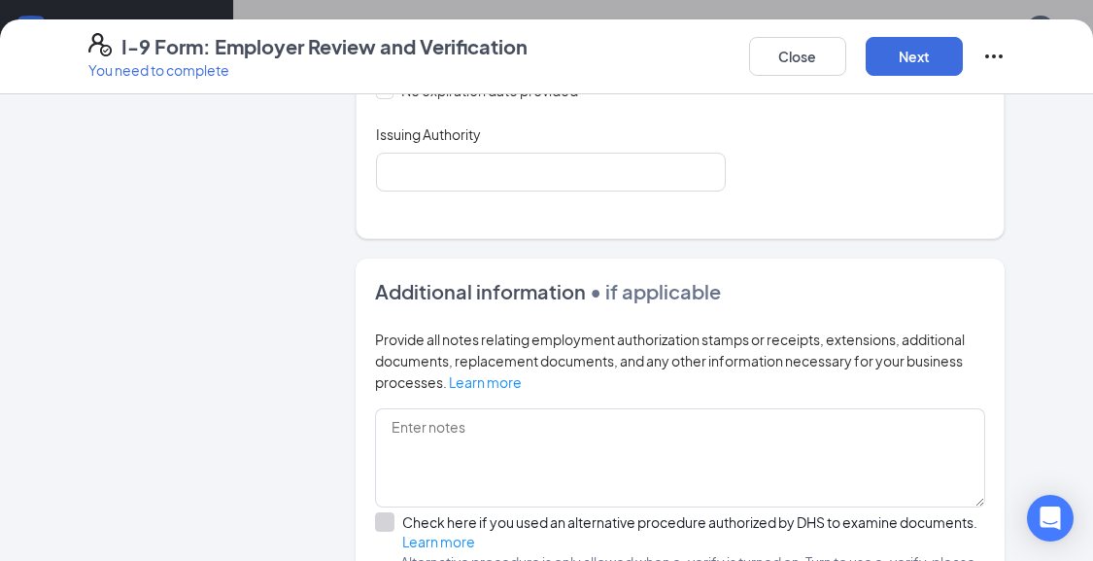
scroll to position [1506, 0]
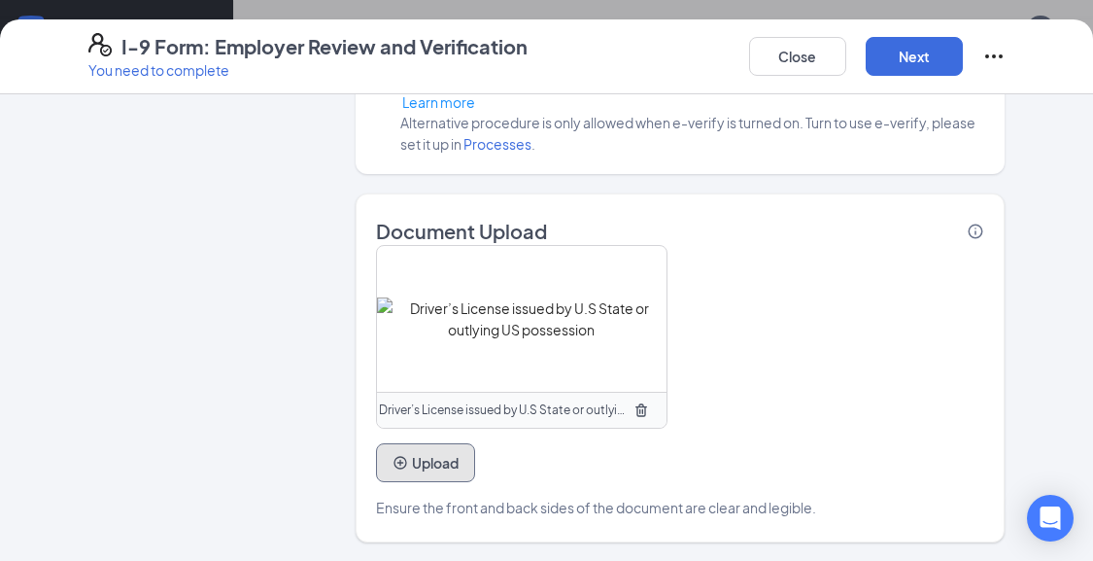
click at [432, 464] on button "Upload" at bounding box center [425, 462] width 99 height 39
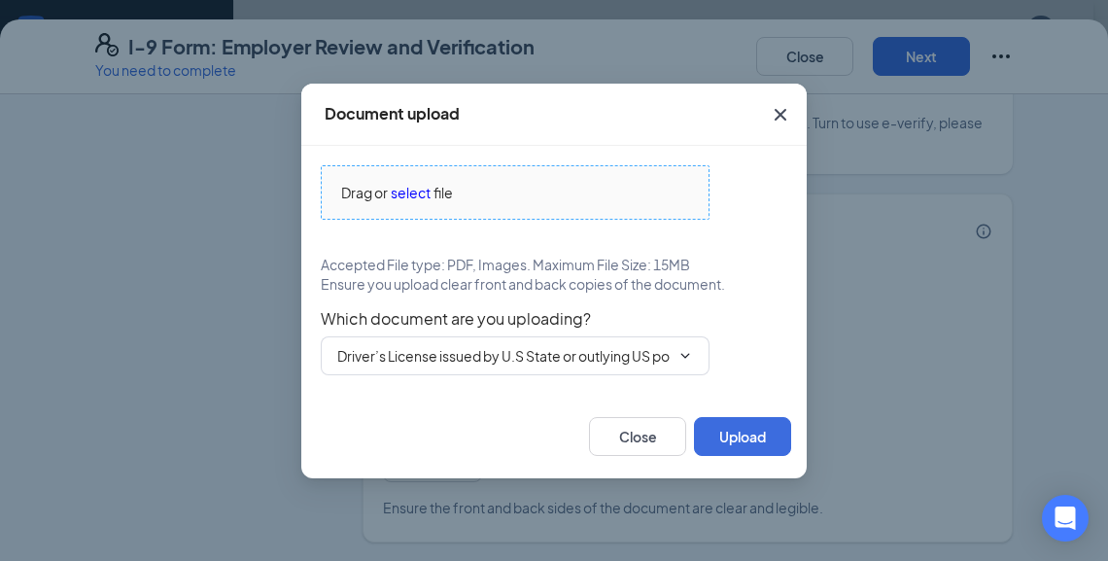
click at [445, 196] on span "file" at bounding box center [442, 192] width 19 height 21
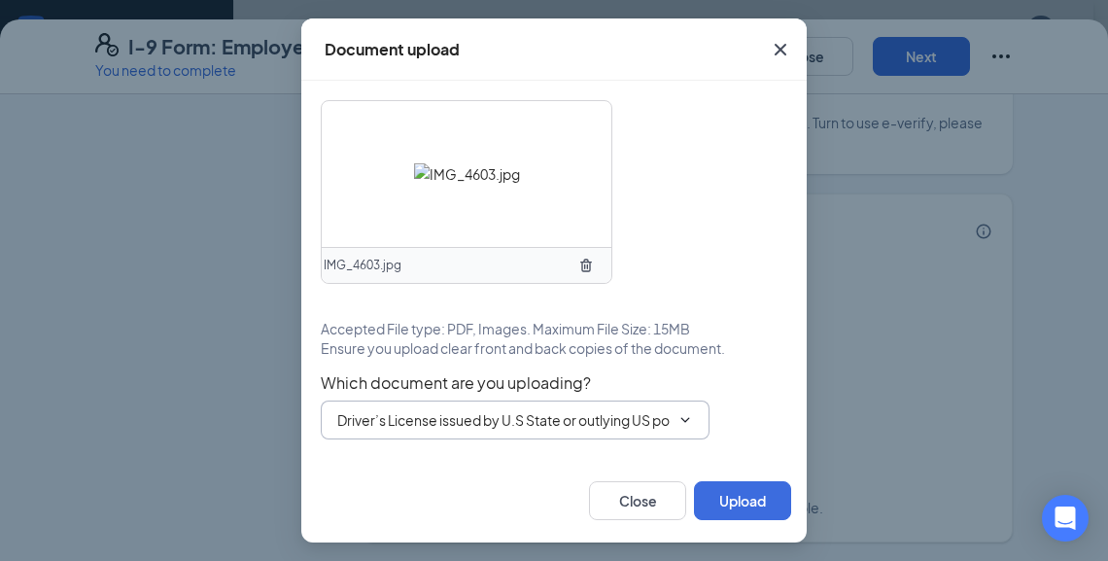
click at [509, 421] on input "Driver’s License issued by U.S State or outlying US possession" at bounding box center [503, 419] width 332 height 21
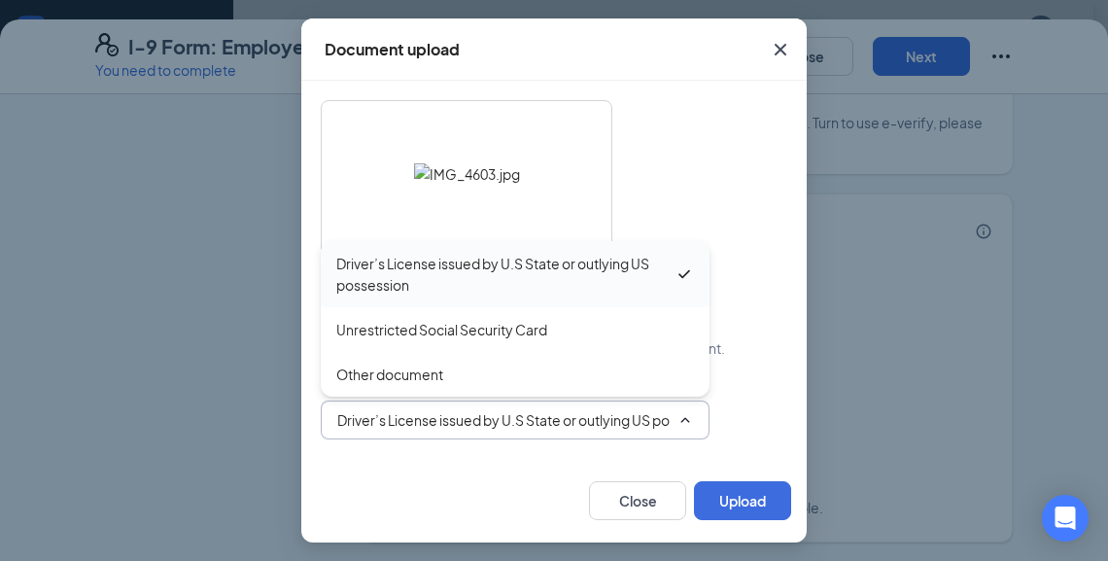
click at [521, 280] on div "Driver’s License issued by U.S State or outlying US possession" at bounding box center [505, 274] width 338 height 43
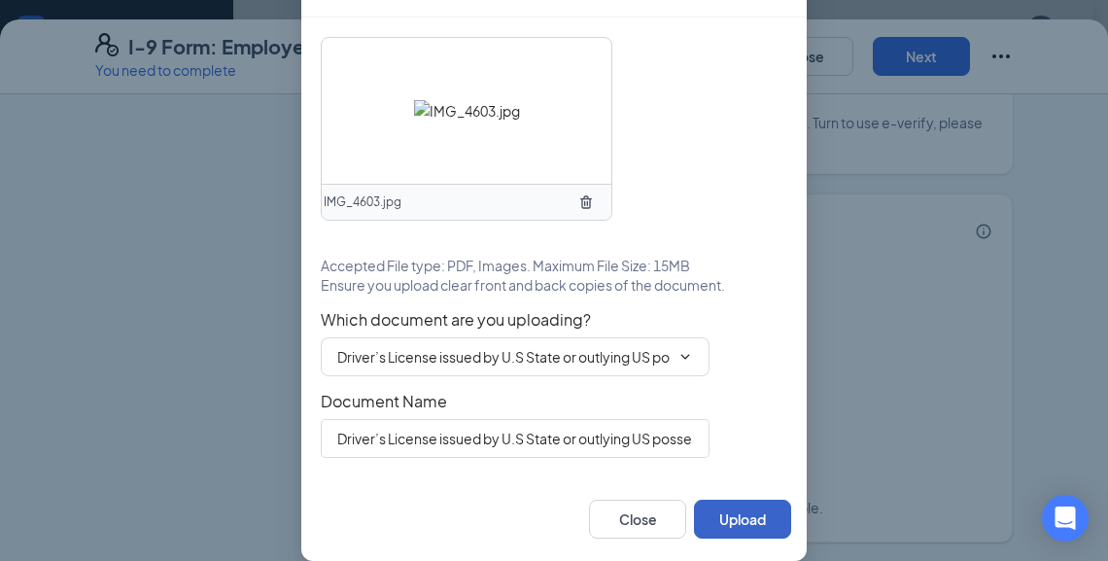
click at [717, 538] on button "Upload" at bounding box center [742, 518] width 97 height 39
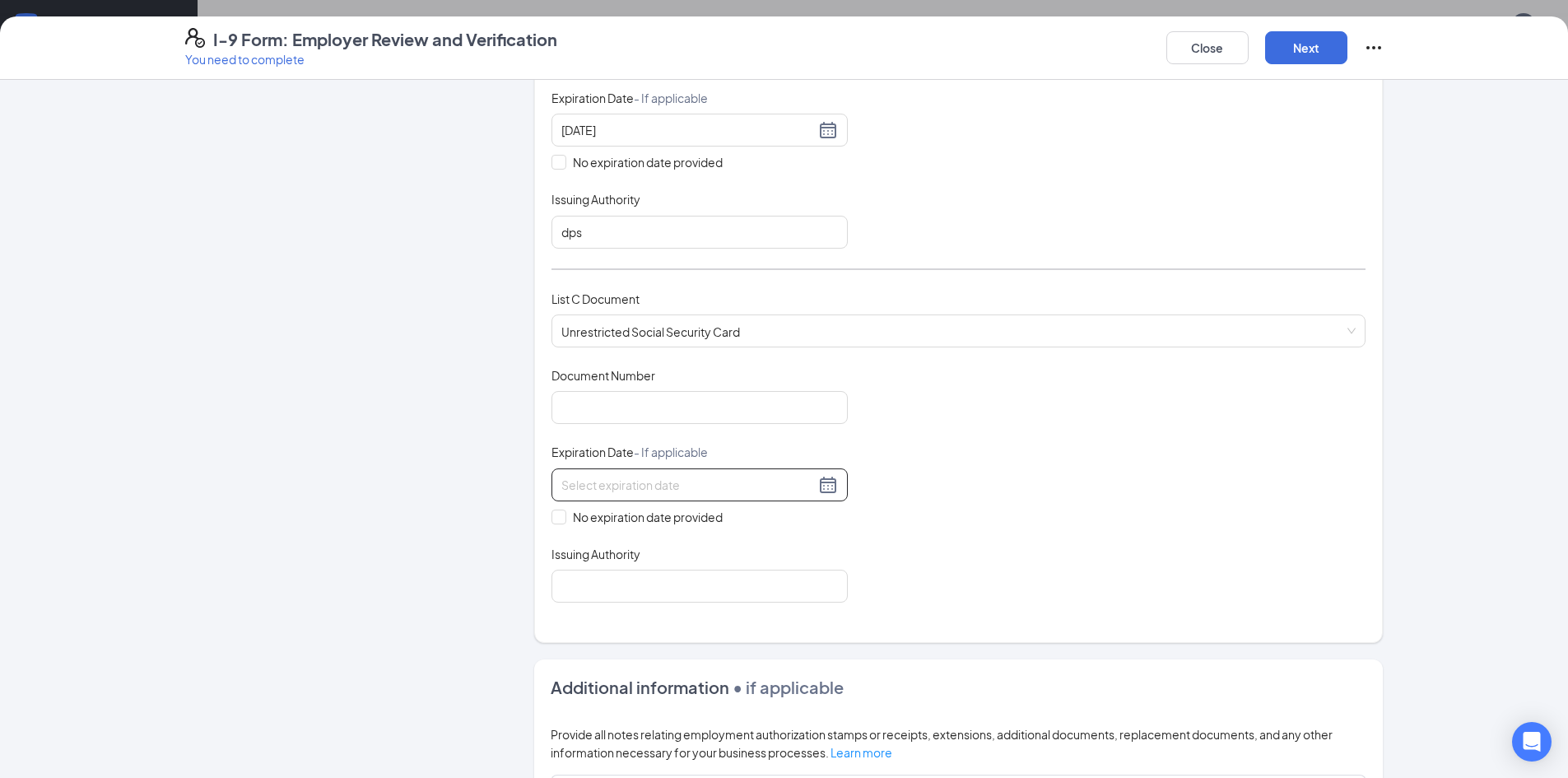
scroll to position [526, 0]
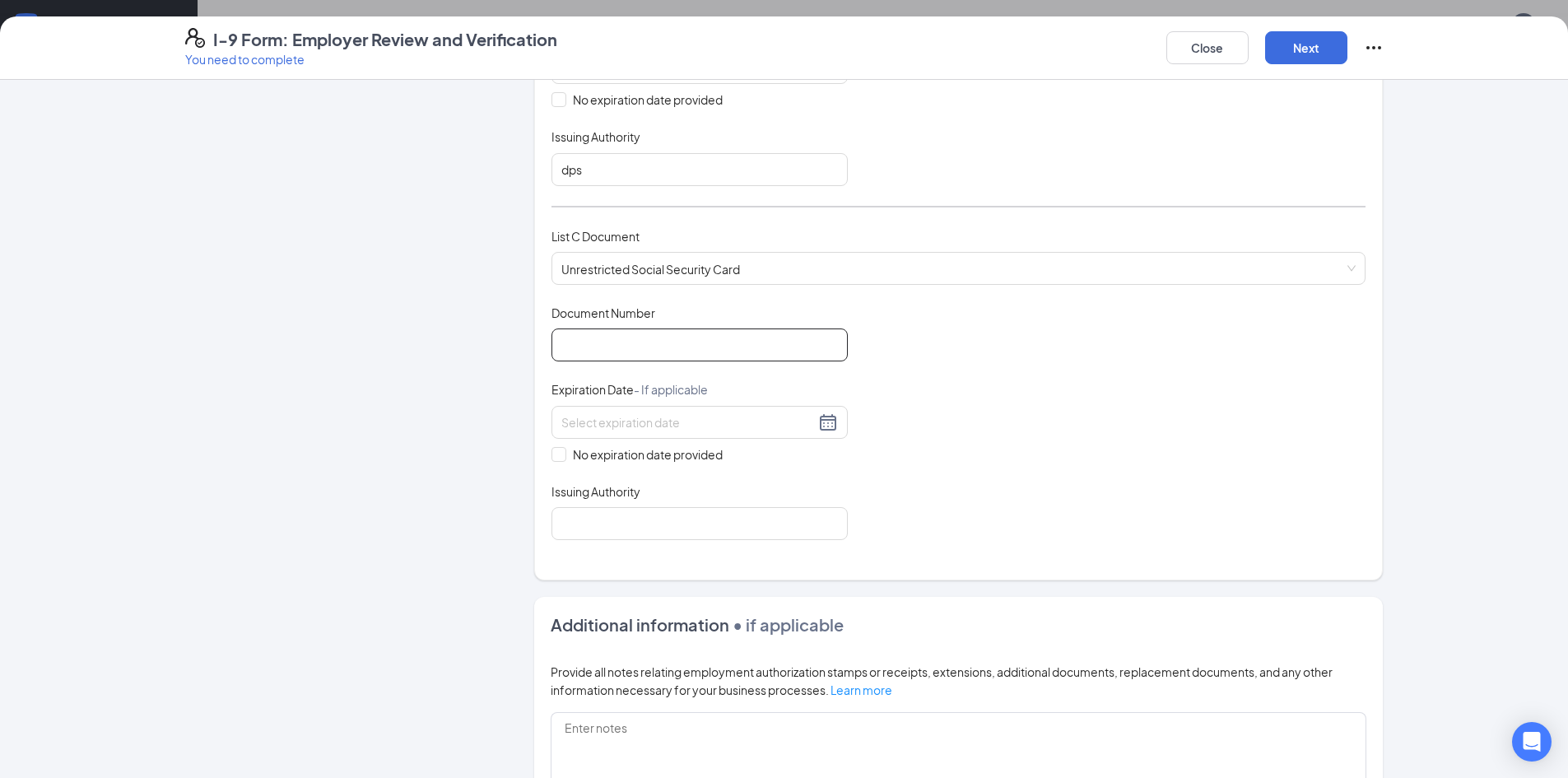
click at [645, 341] on input "Document Number" at bounding box center [700, 345] width 296 height 33
type input "640966739"
click at [557, 459] on span at bounding box center [558, 454] width 14 height 14
click at [557, 458] on input "No expiration date provided" at bounding box center [557, 453] width 12 height 12
checkbox input "true"
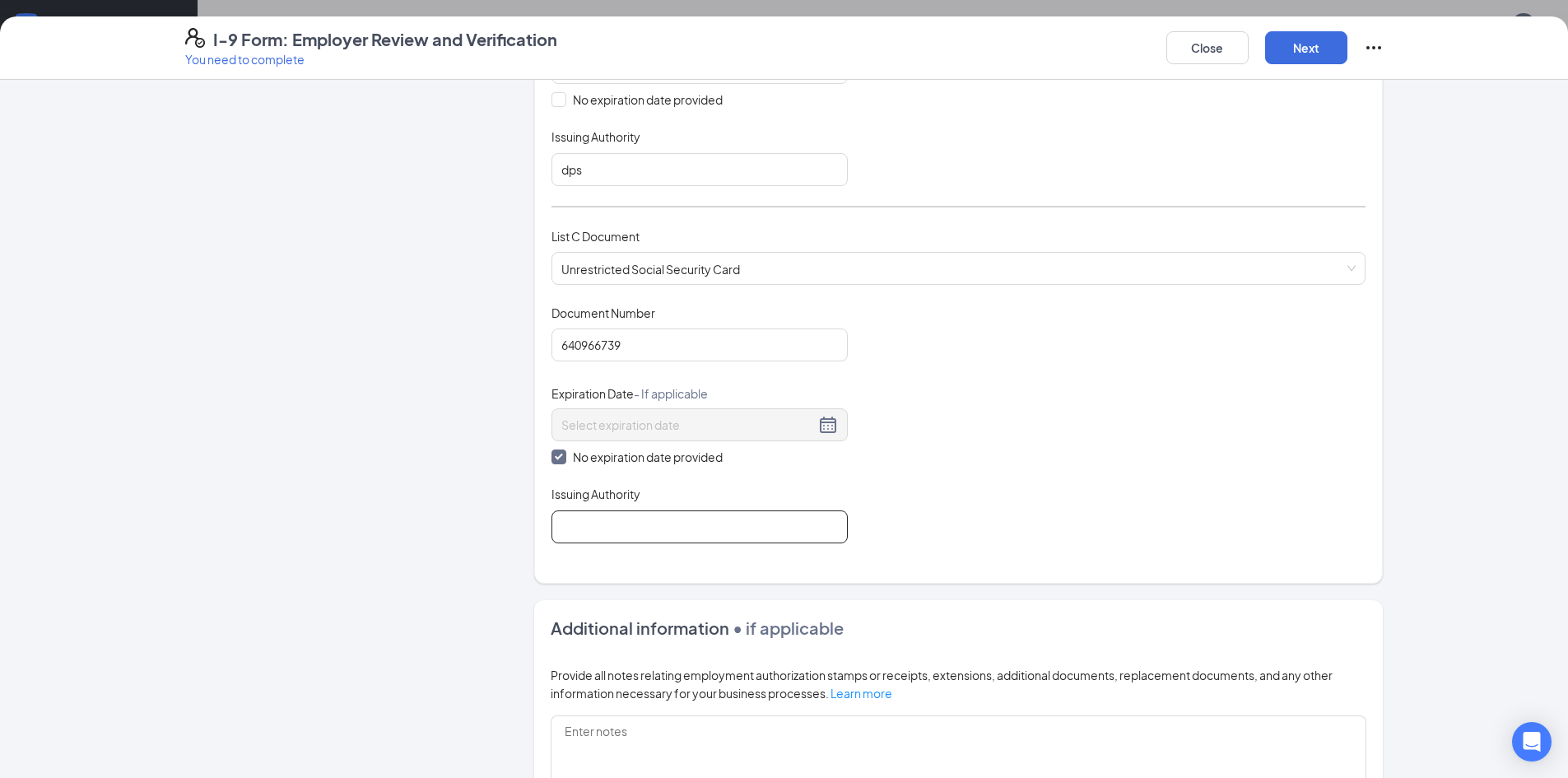
click at [607, 514] on input "Issuing Authority" at bounding box center [700, 526] width 296 height 33
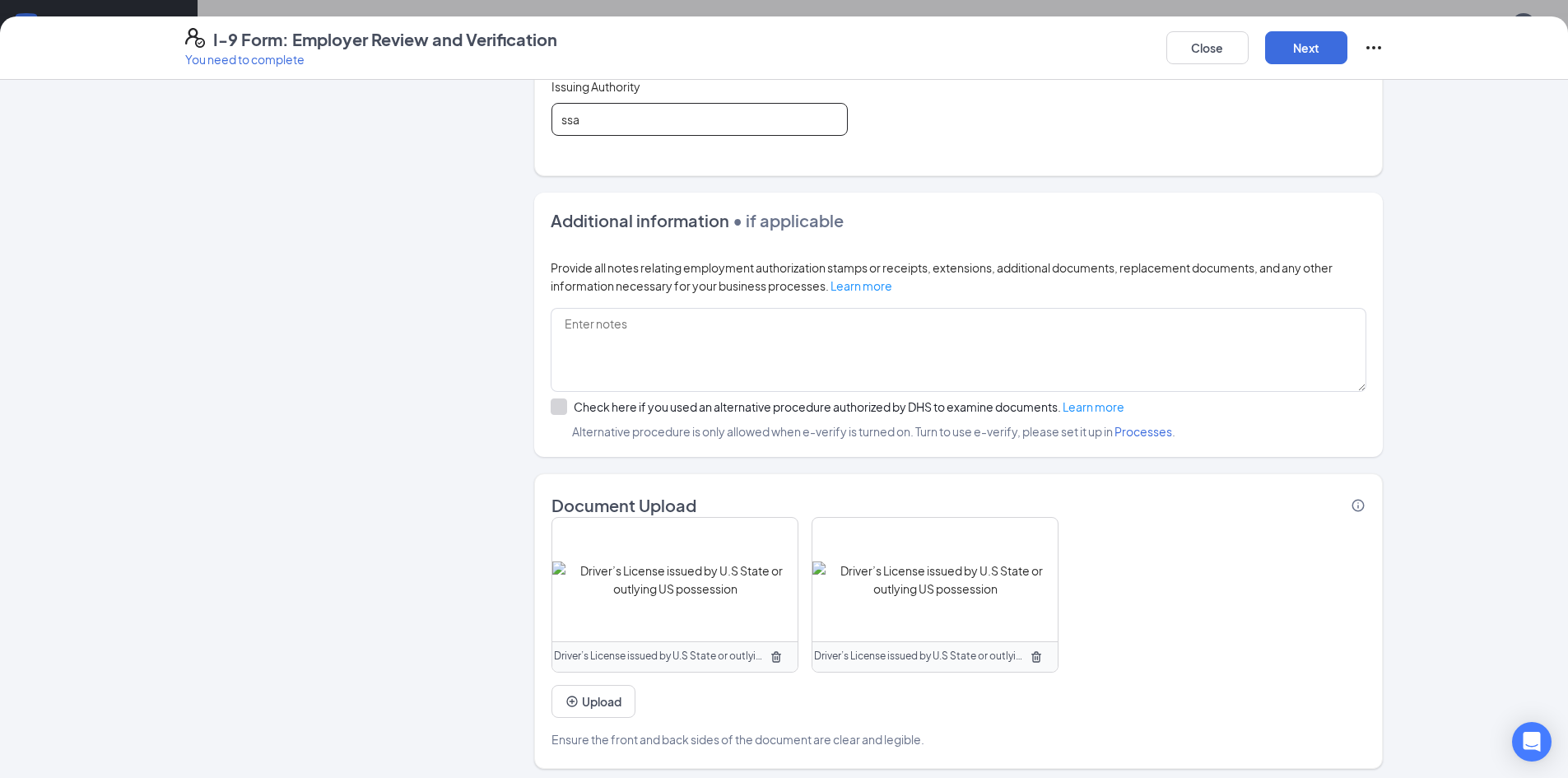
scroll to position [938, 0]
type input "ssa"
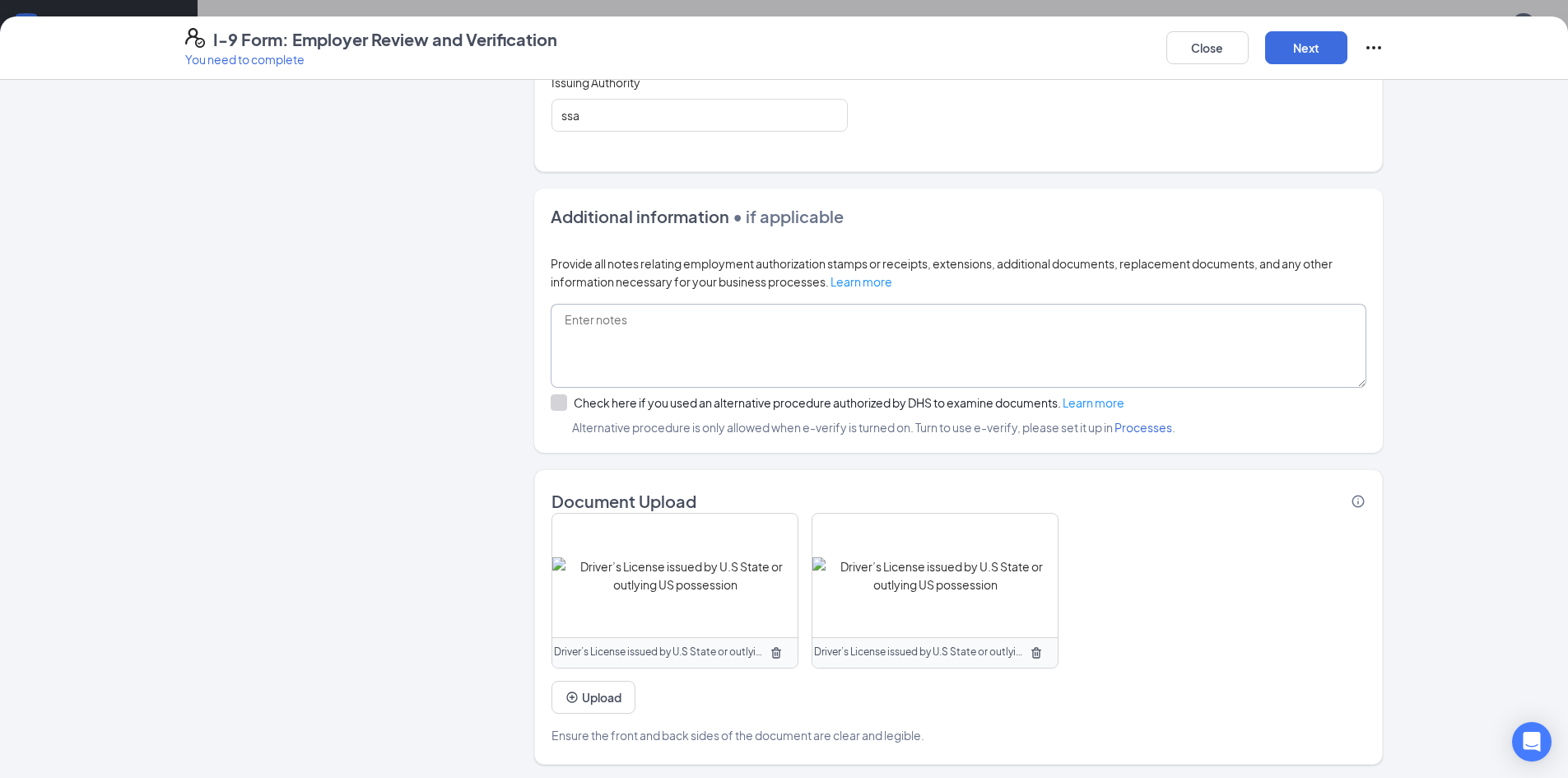
click at [631, 325] on textarea at bounding box center [958, 346] width 816 height 84
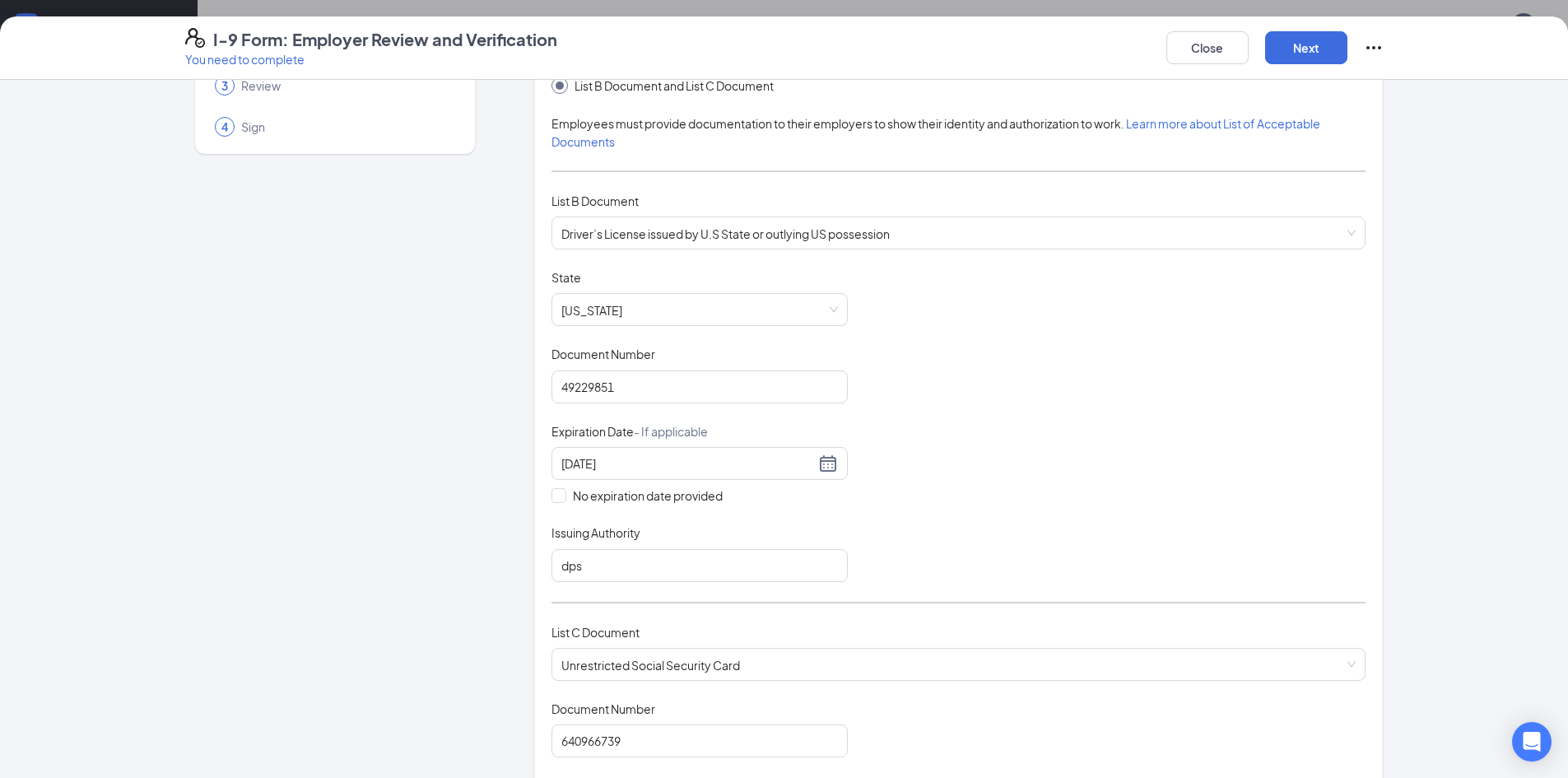
scroll to position [0, 0]
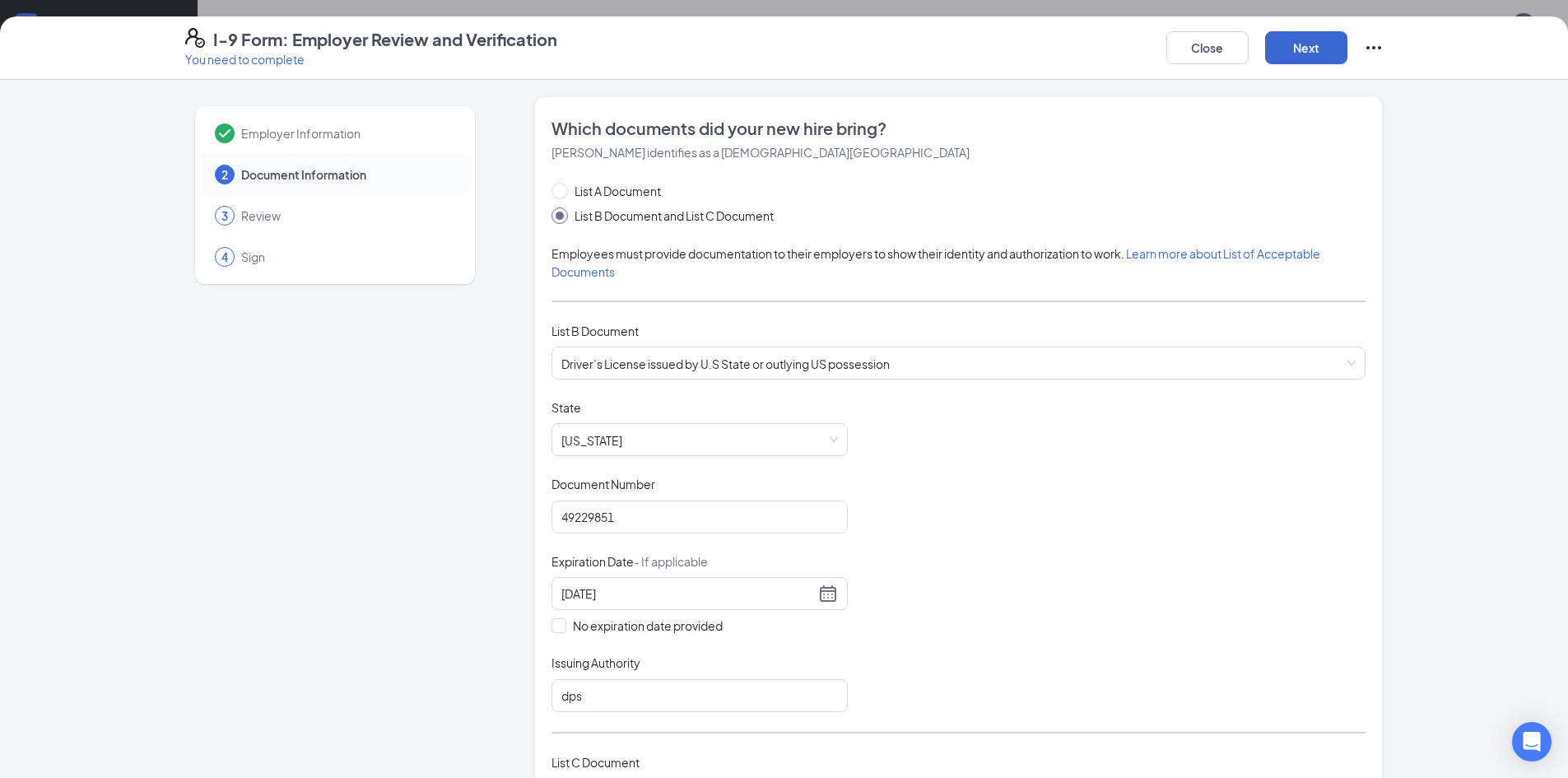
type textarea "n/a"
click at [1300, 46] on button "Next" at bounding box center [1305, 47] width 82 height 33
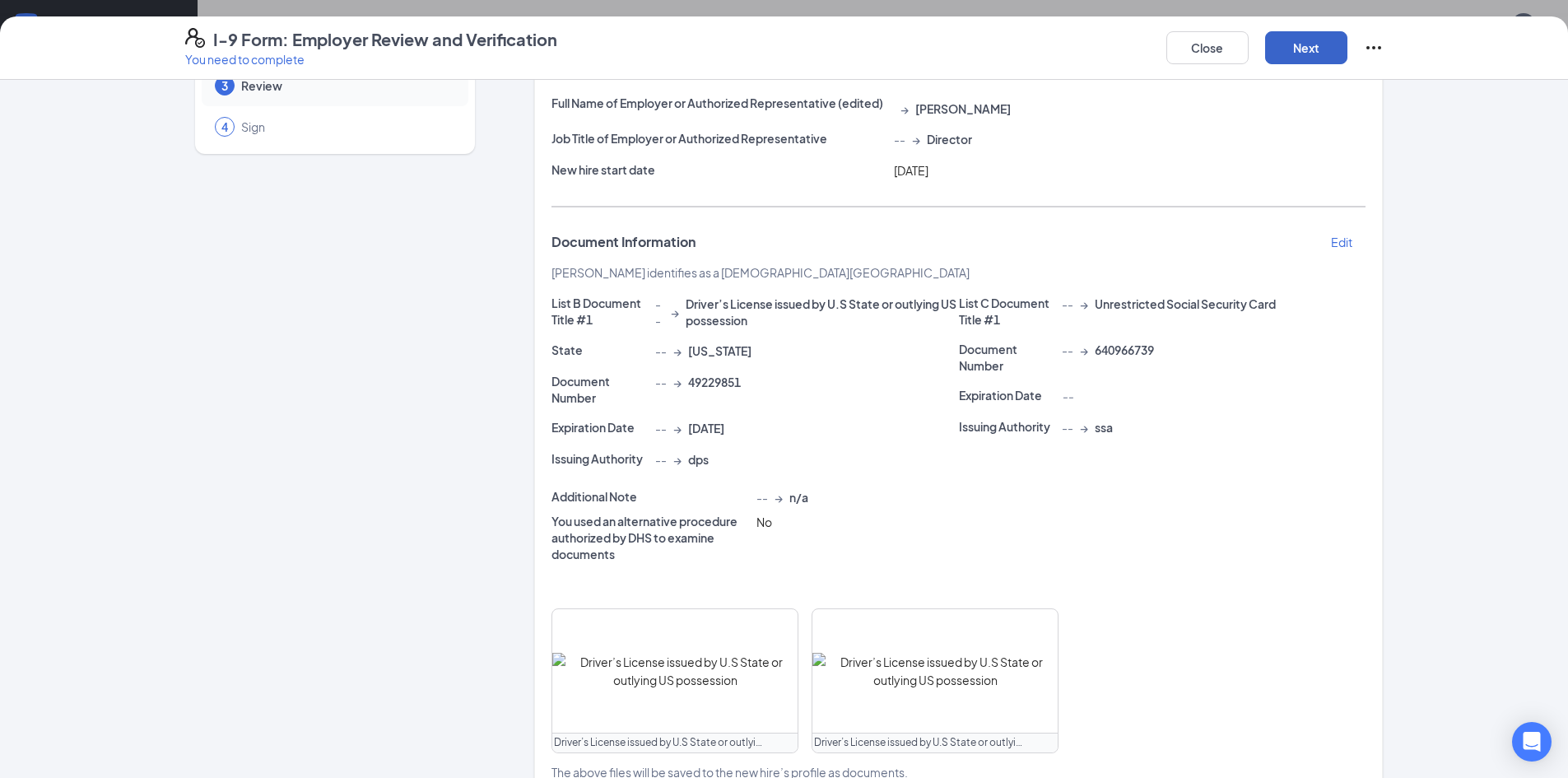
scroll to position [287, 0]
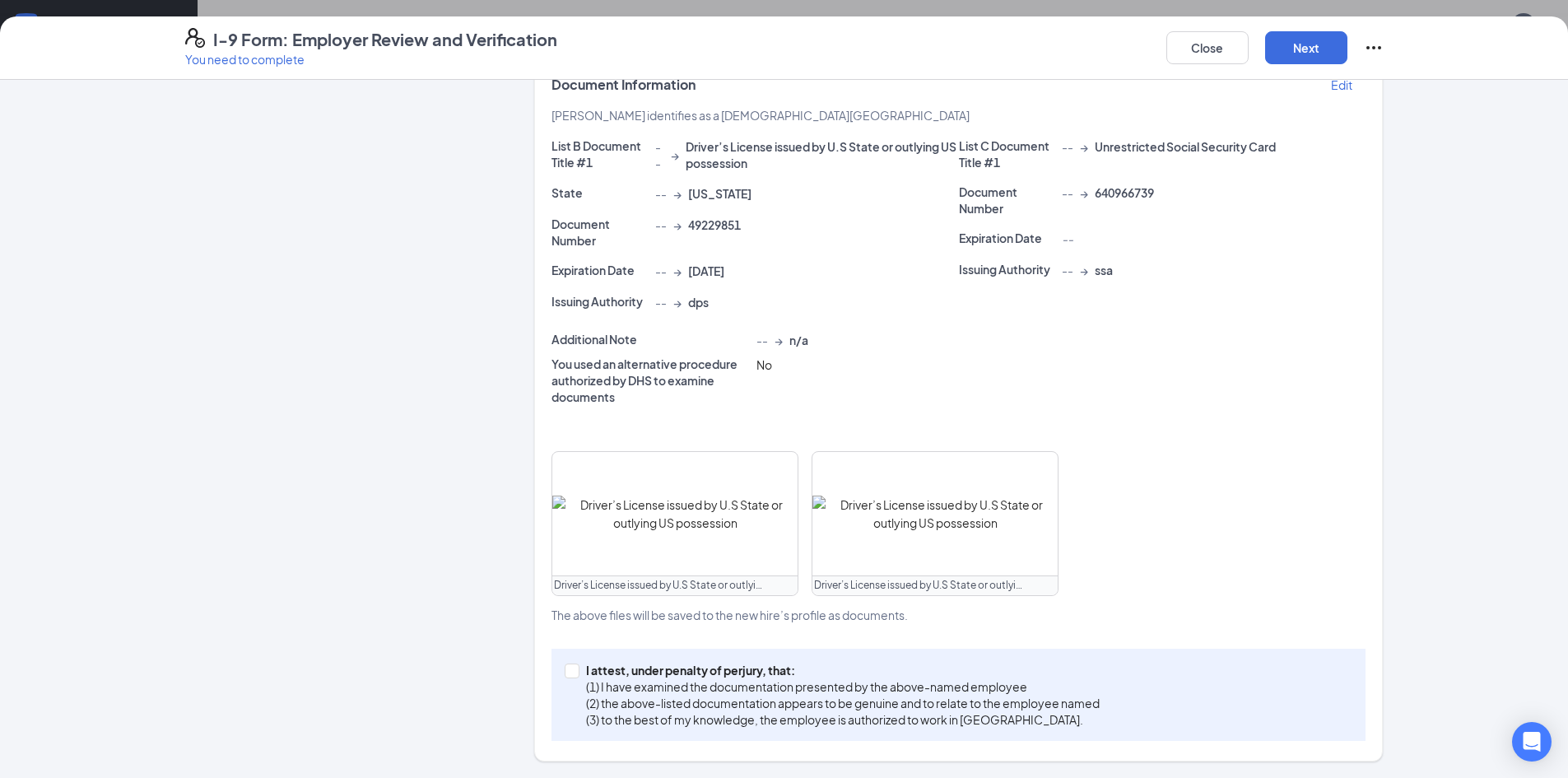
click at [565, 660] on div "I attest, under penalty of [PERSON_NAME], that: (1) I have examined the documen…" at bounding box center [958, 695] width 814 height 92
click at [579, 670] on span "I attest, under penalty of [PERSON_NAME], that: (1) I have examined the documen…" at bounding box center [843, 695] width 527 height 66
click at [575, 670] on input "I attest, under penalty of [PERSON_NAME], that: (1) I have examined the documen…" at bounding box center [570, 670] width 12 height 12
checkbox input "true"
click at [1338, 42] on button "Next" at bounding box center [1305, 47] width 82 height 33
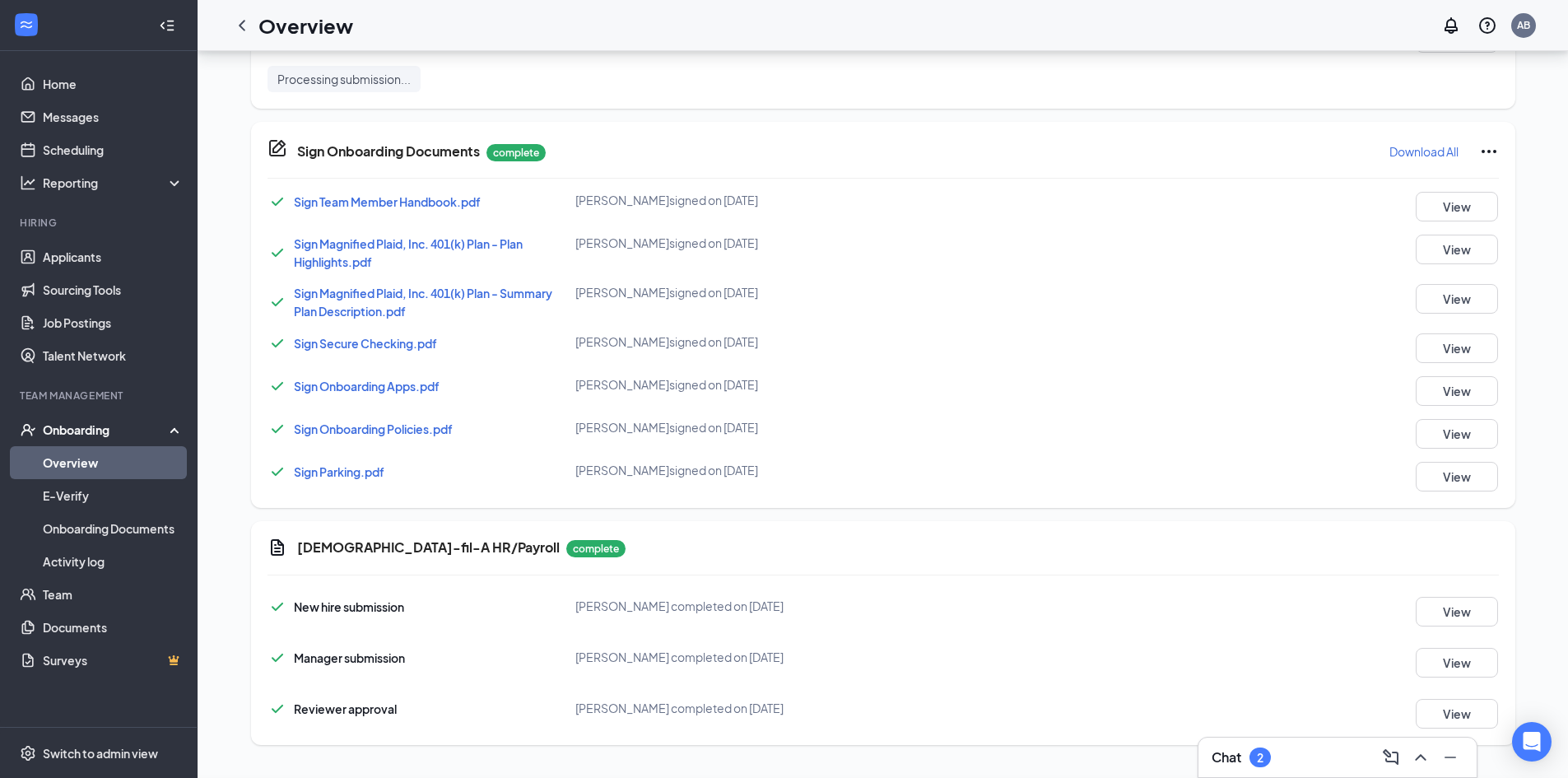
scroll to position [162, 0]
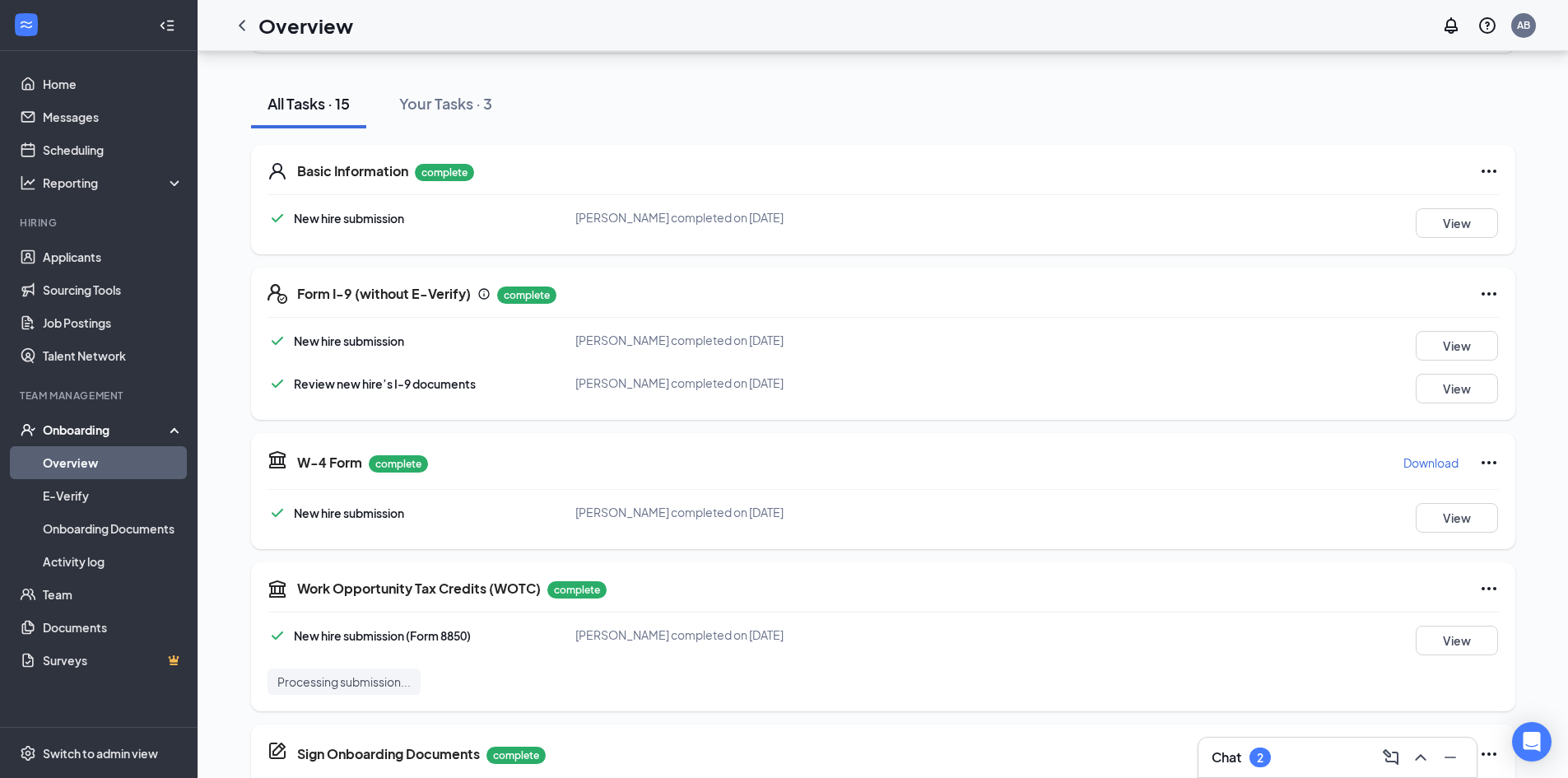
click at [102, 426] on div "Onboarding" at bounding box center [107, 429] width 127 height 16
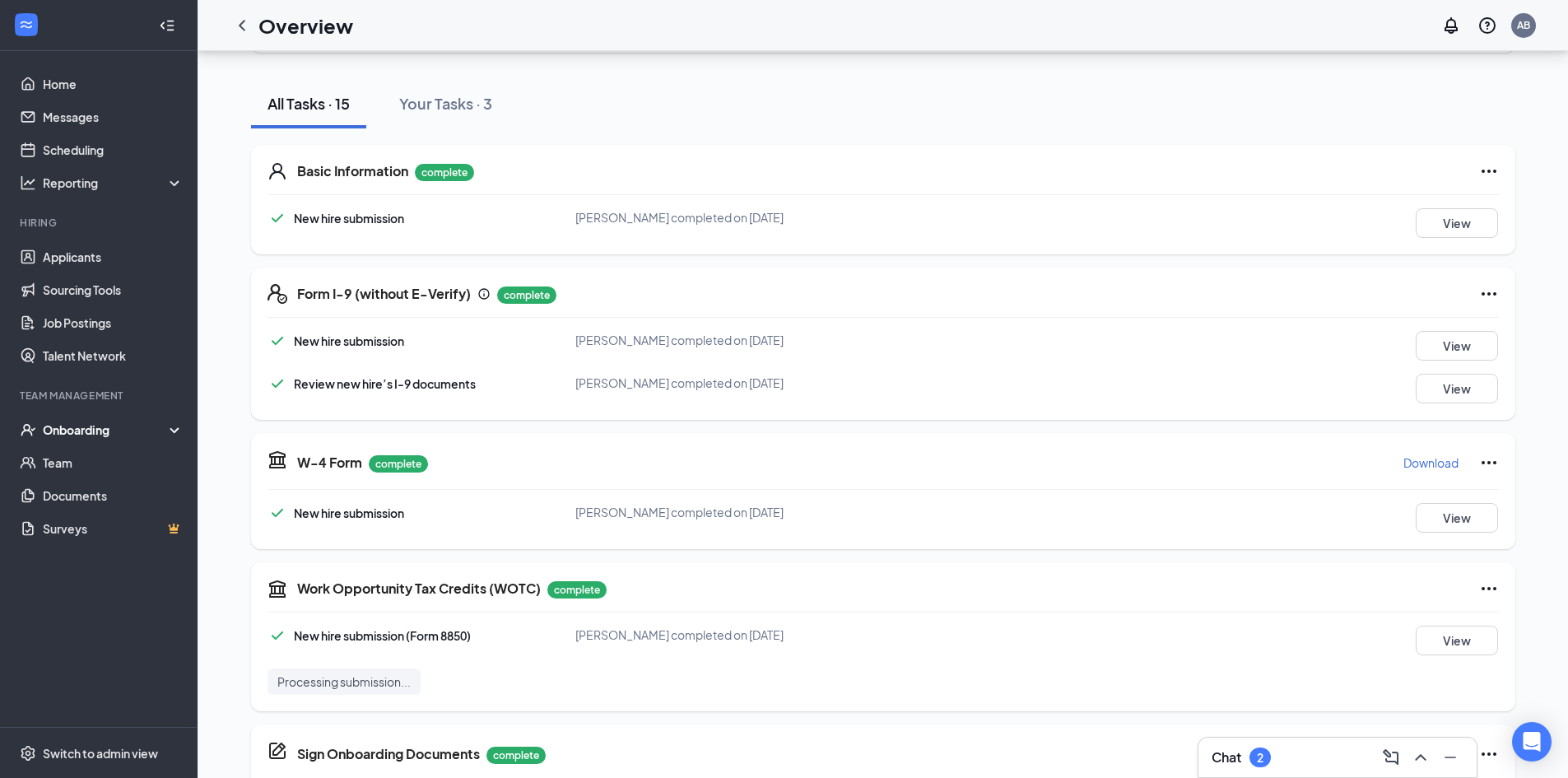
click at [102, 425] on div "Onboarding" at bounding box center [107, 429] width 127 height 16
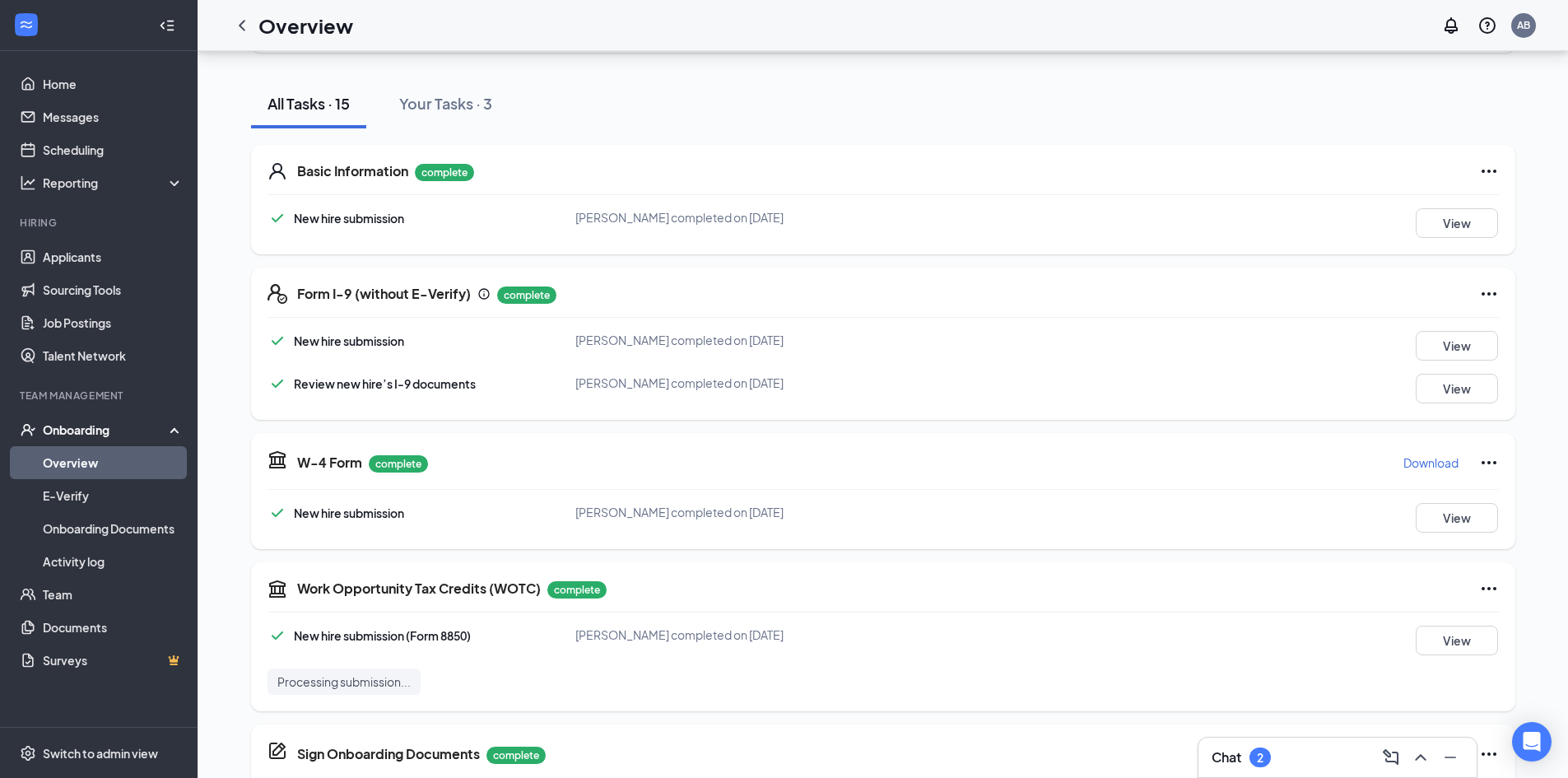
click at [105, 452] on link "Overview" at bounding box center [114, 463] width 141 height 33
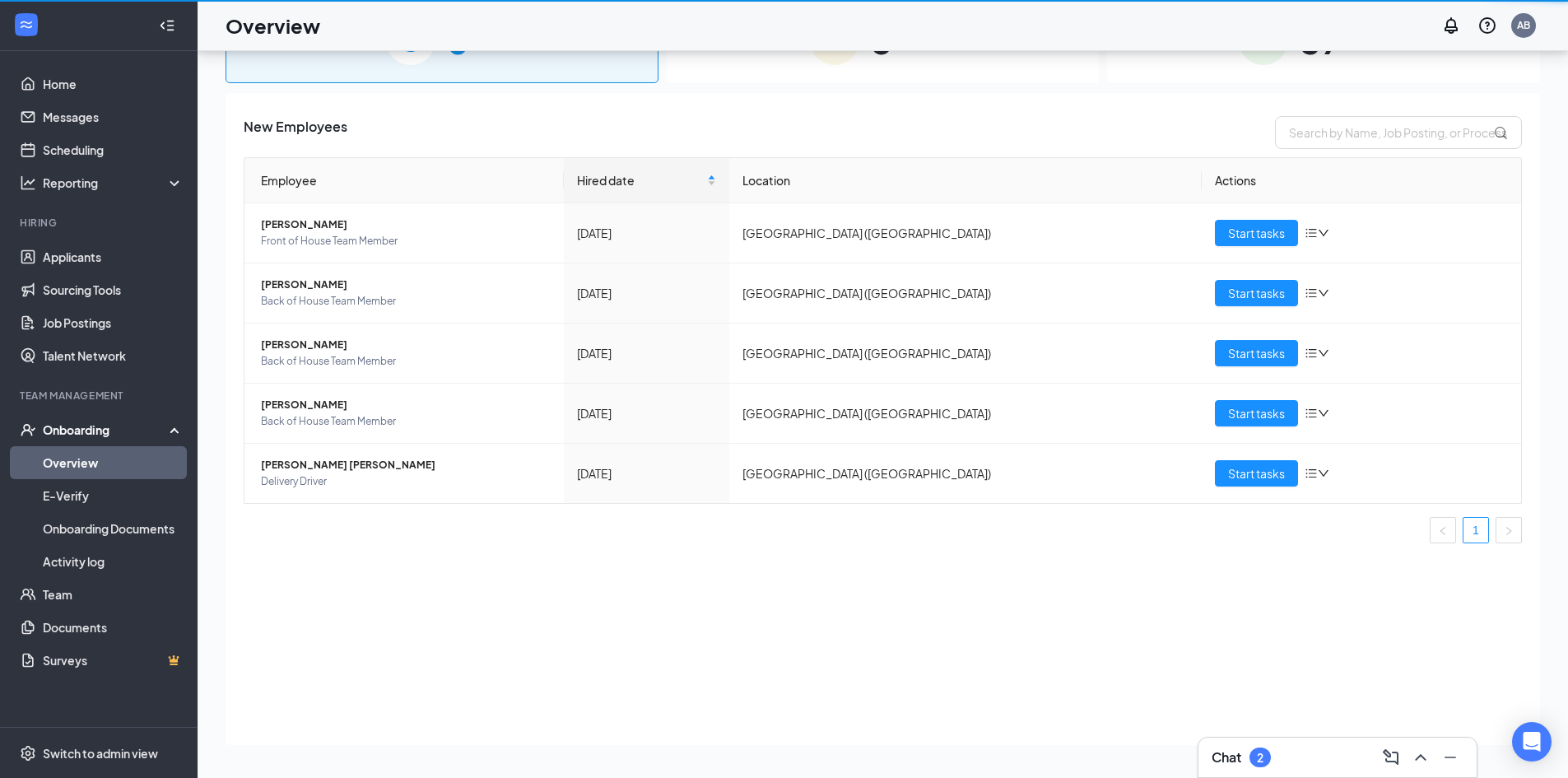
scroll to position [74, 0]
